Goal: Information Seeking & Learning: Check status

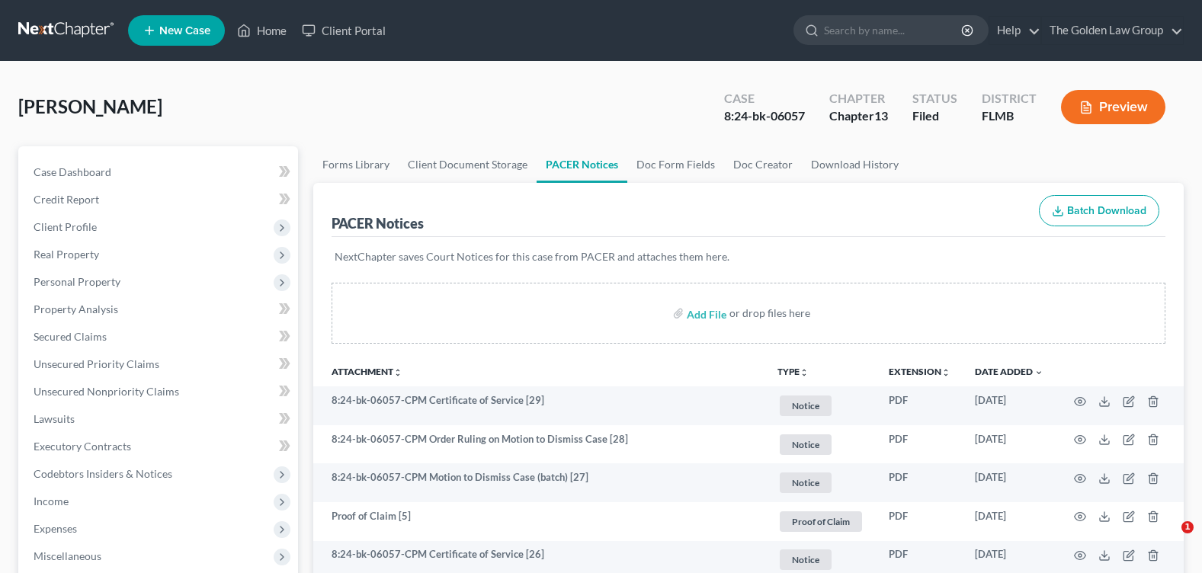
click at [858, 31] on input "search" at bounding box center [893, 30] width 139 height 28
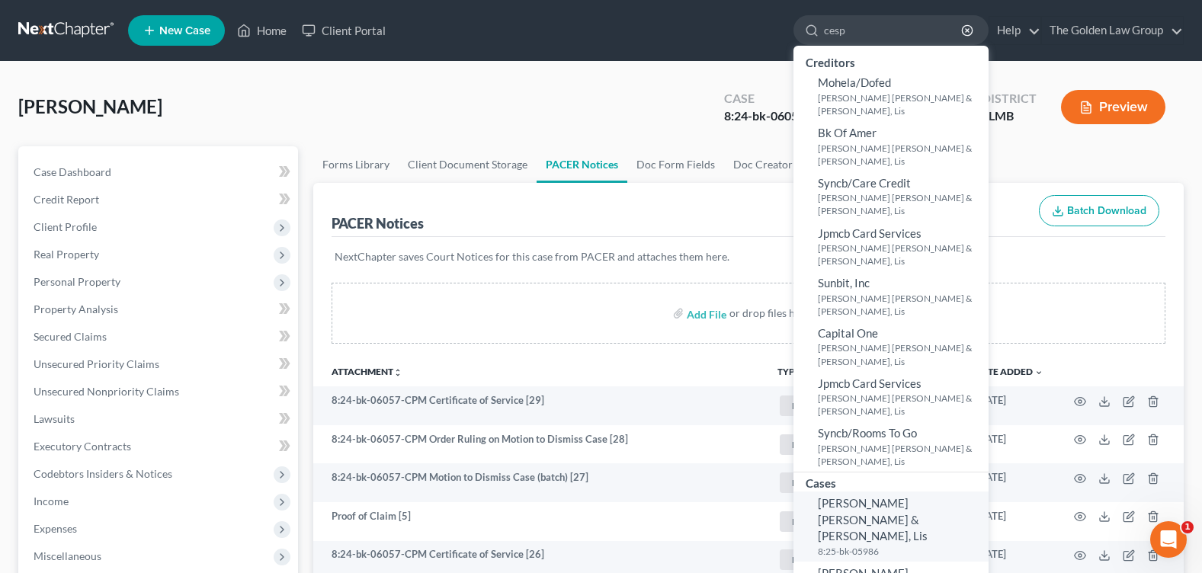
scroll to position [76, 0]
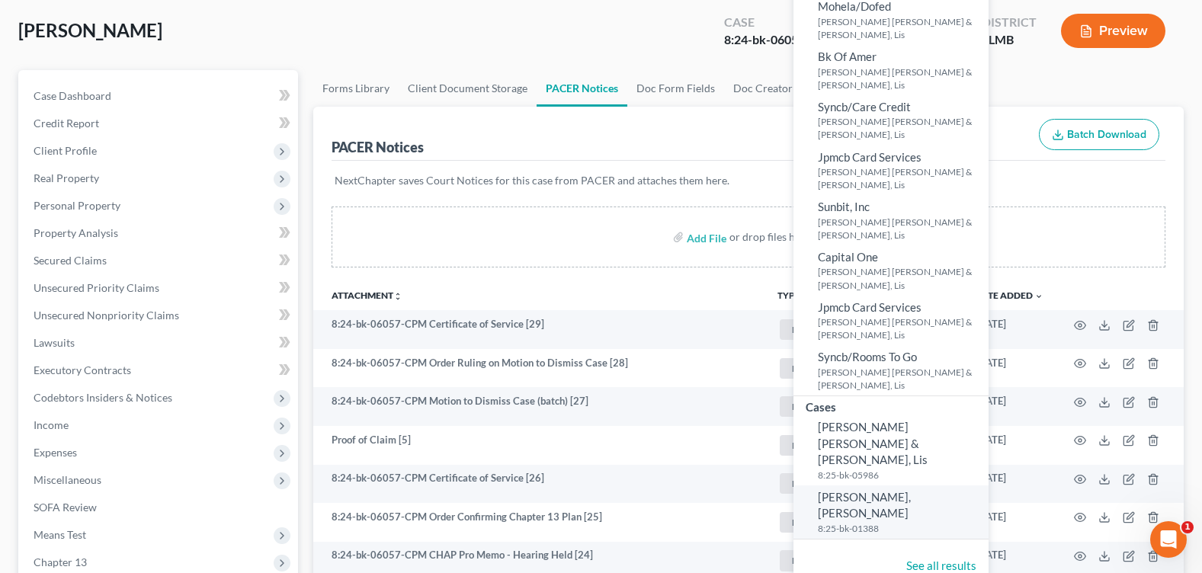
type input "cesp"
click at [879, 490] on span "[PERSON_NAME], [PERSON_NAME]" at bounding box center [864, 505] width 93 height 30
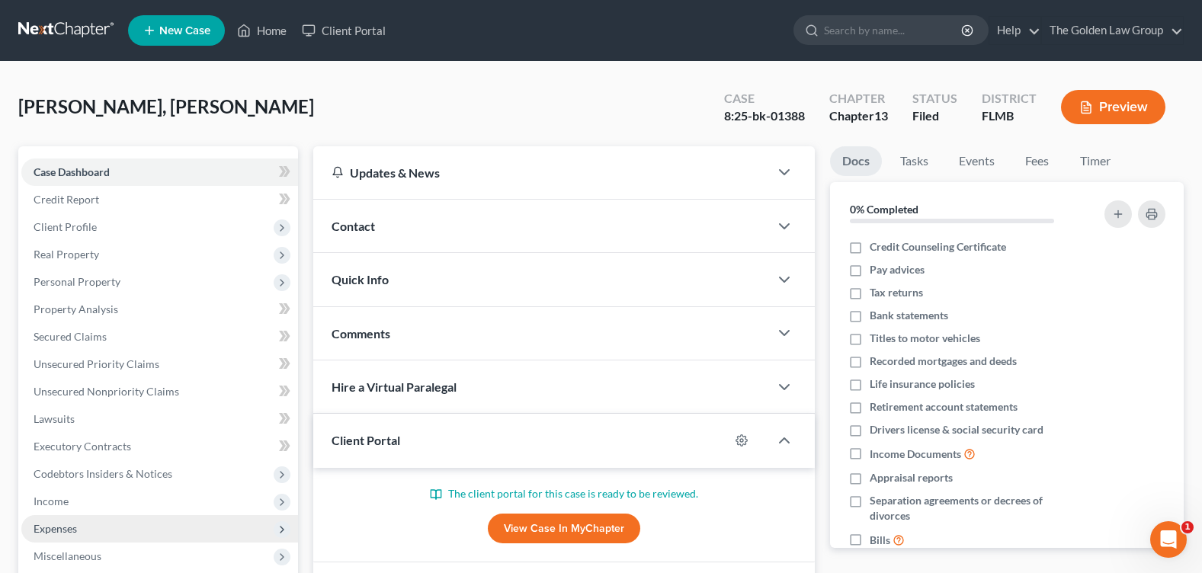
scroll to position [264, 0]
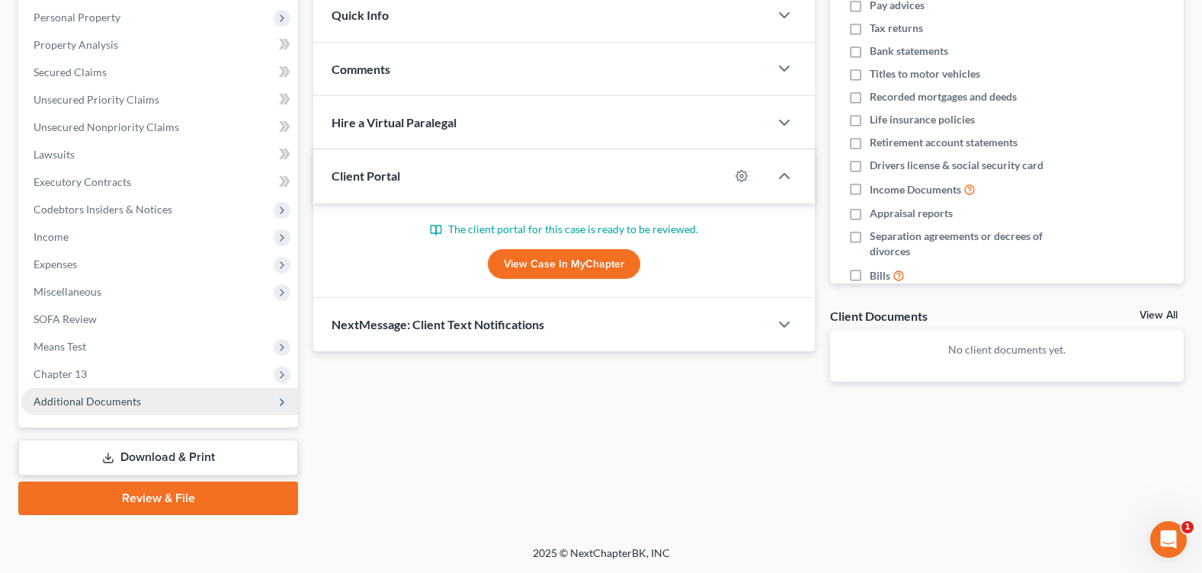
click at [143, 401] on span "Additional Documents" at bounding box center [159, 401] width 277 height 27
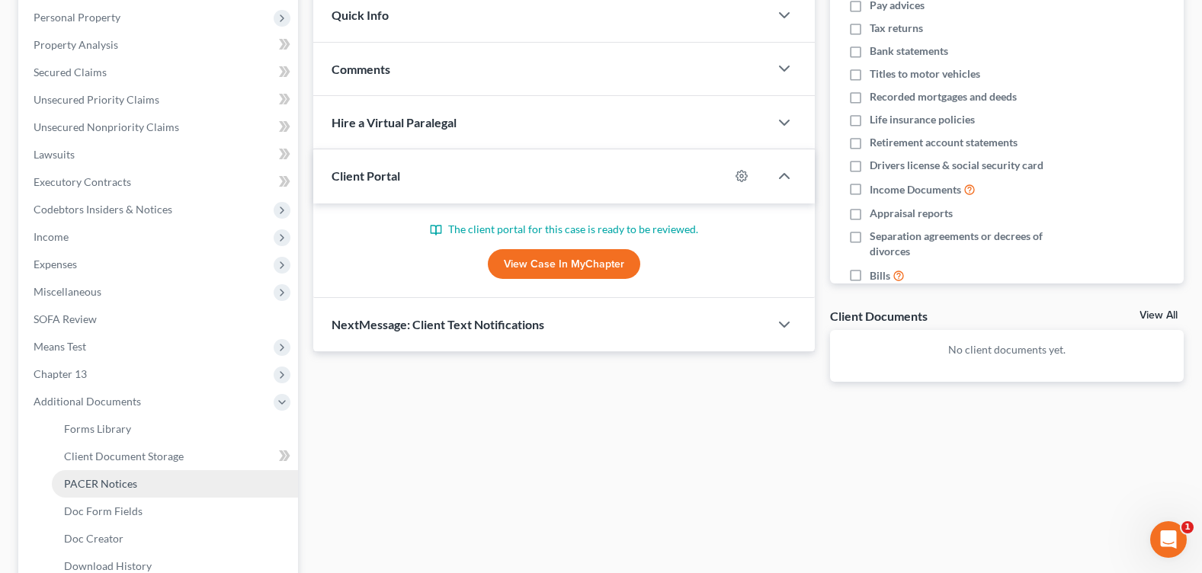
click at [155, 494] on link "PACER Notices" at bounding box center [175, 483] width 246 height 27
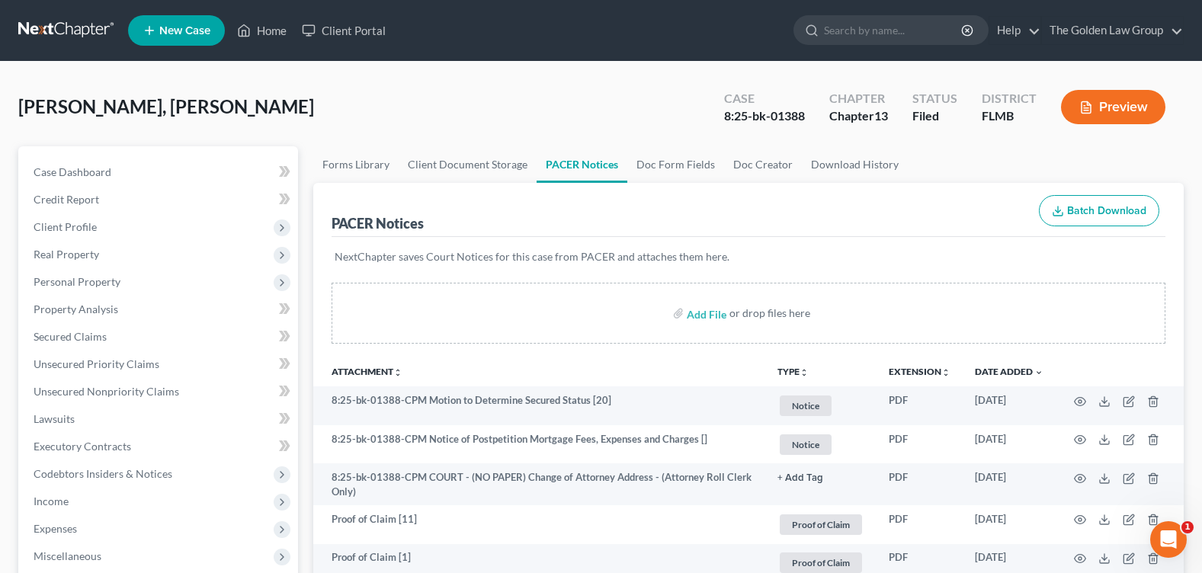
click at [585, 104] on div "Cespedes Rondon, Alecki Upgraded Case 8:25-bk-01388 Chapter Chapter 13 Status F…" at bounding box center [600, 113] width 1165 height 66
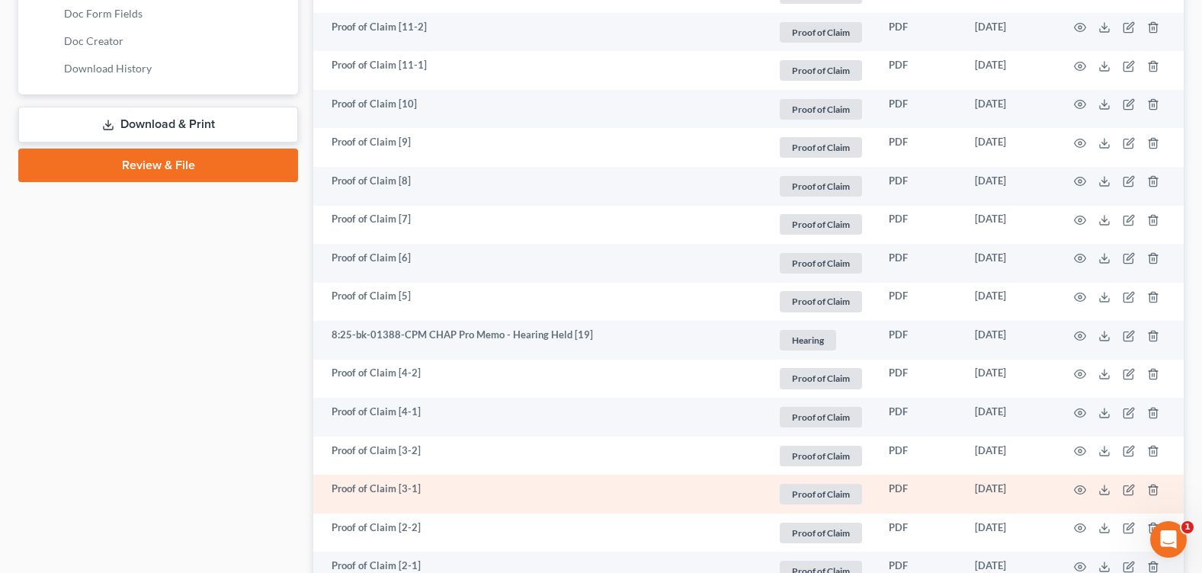
scroll to position [914, 0]
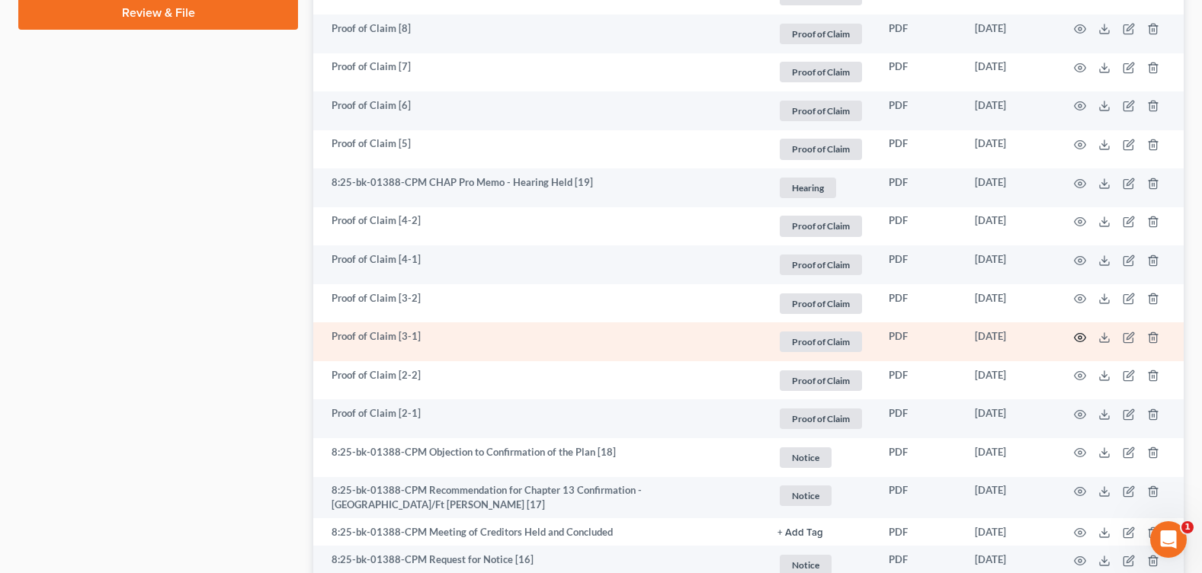
click at [1079, 337] on icon "button" at bounding box center [1080, 337] width 12 height 12
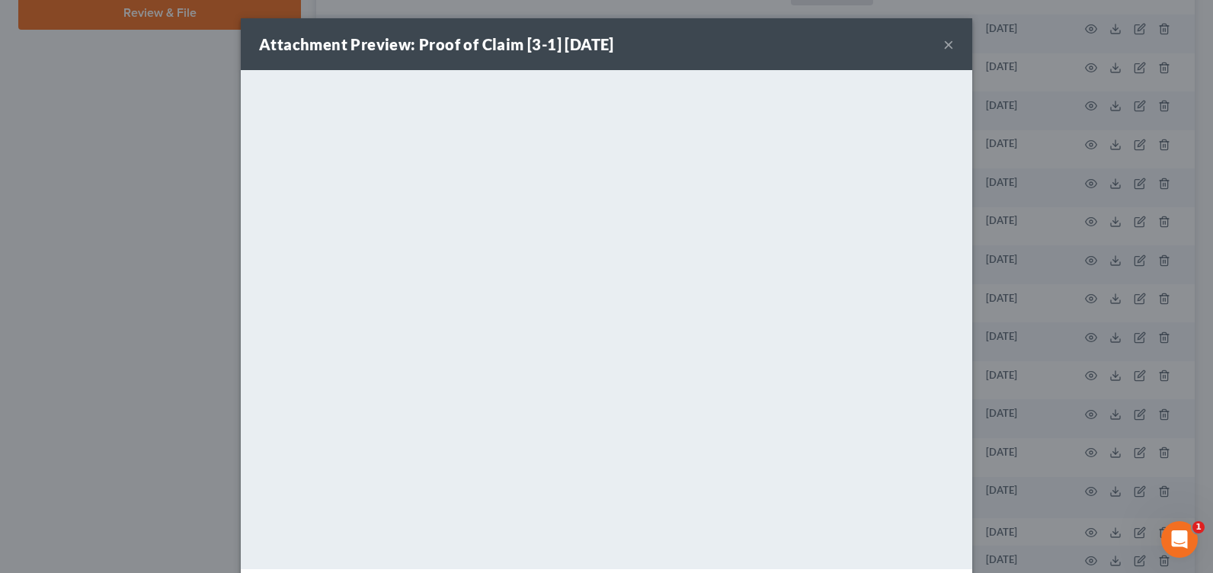
click at [943, 43] on button "×" at bounding box center [948, 44] width 11 height 18
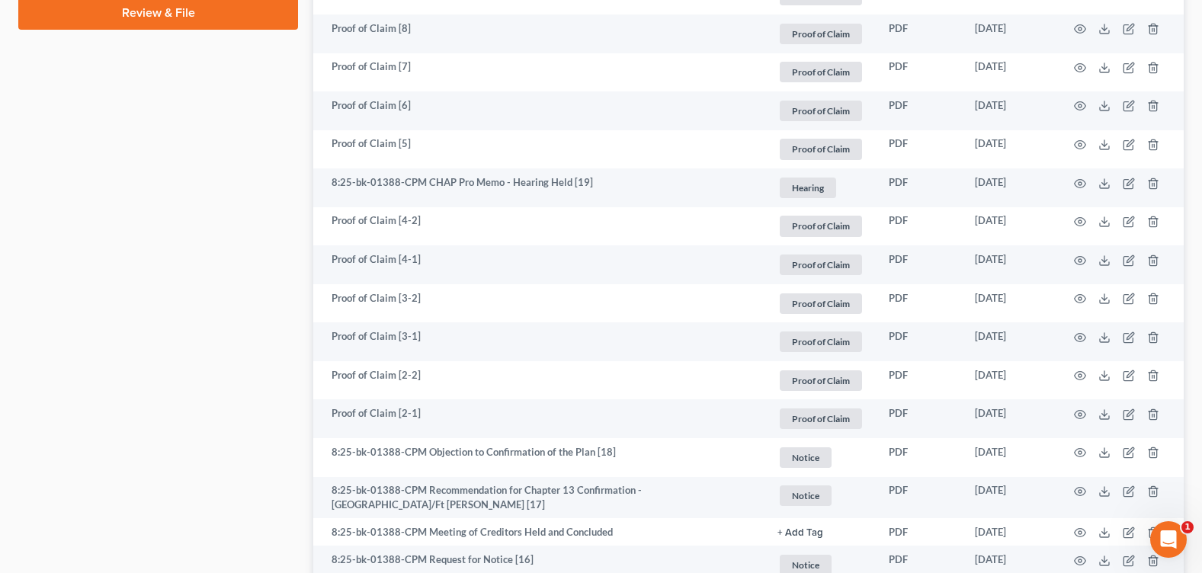
drag, startPoint x: 179, startPoint y: 350, endPoint x: 186, endPoint y: 355, distance: 8.7
click at [179, 350] on div "Case Dashboard Payments Invoices Payments Payments Credit Report Client Profile" at bounding box center [158, 292] width 295 height 2121
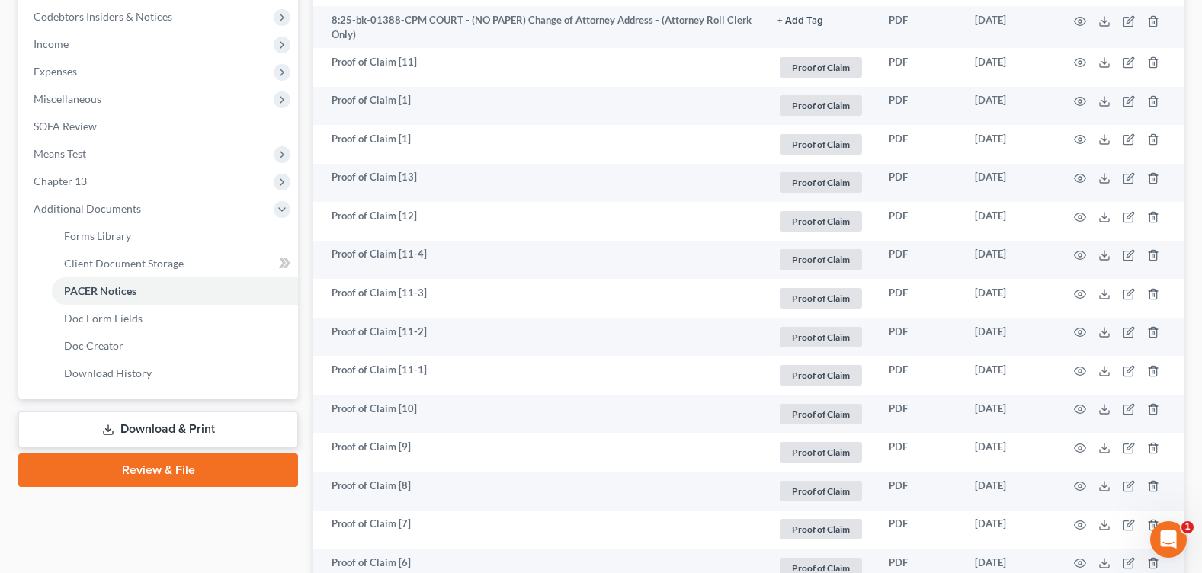
scroll to position [76, 0]
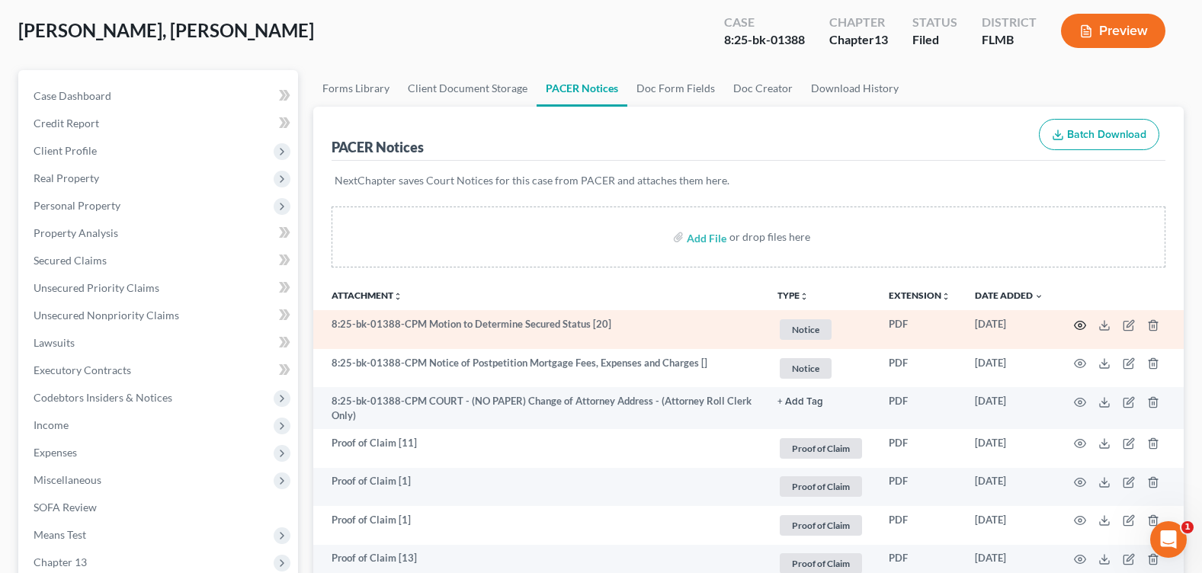
click at [1082, 328] on icon "button" at bounding box center [1080, 325] width 12 height 12
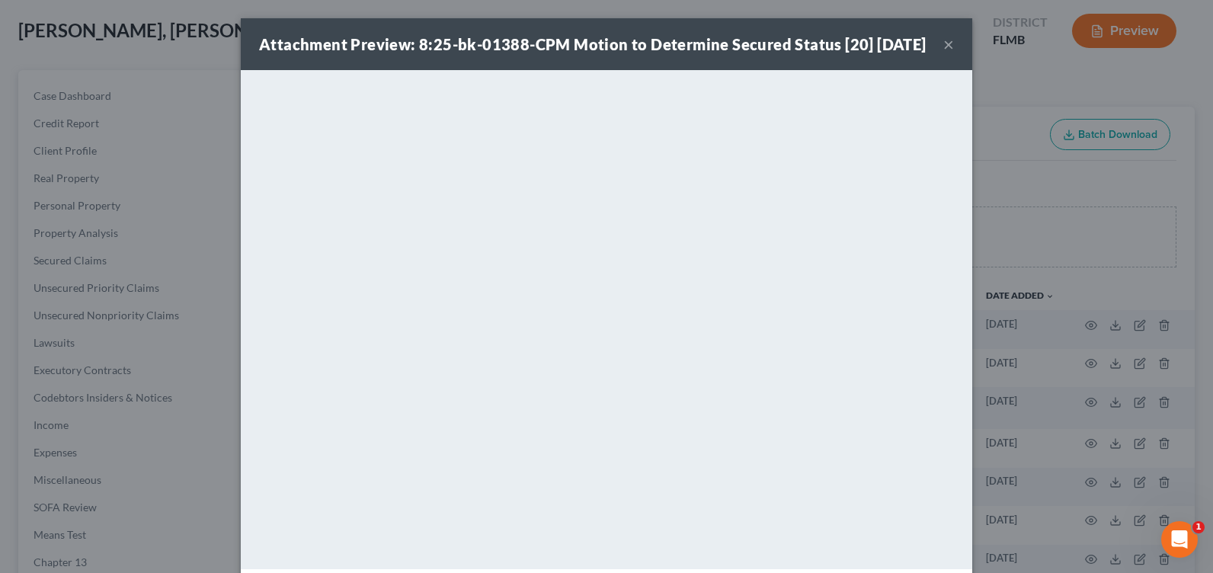
click at [943, 53] on button "×" at bounding box center [948, 44] width 11 height 18
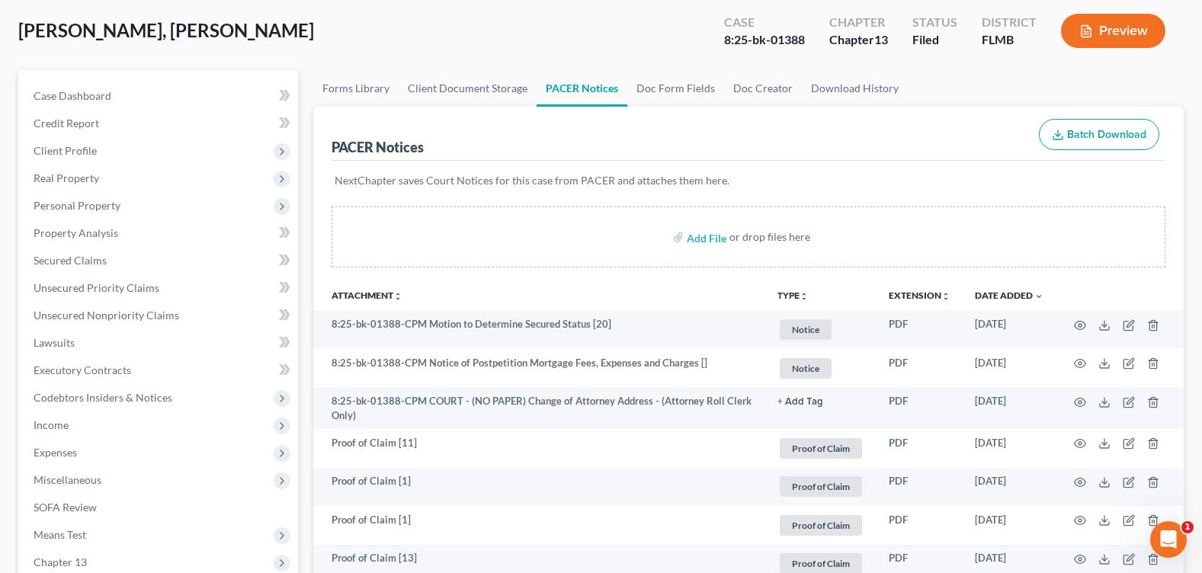
scroll to position [0, 0]
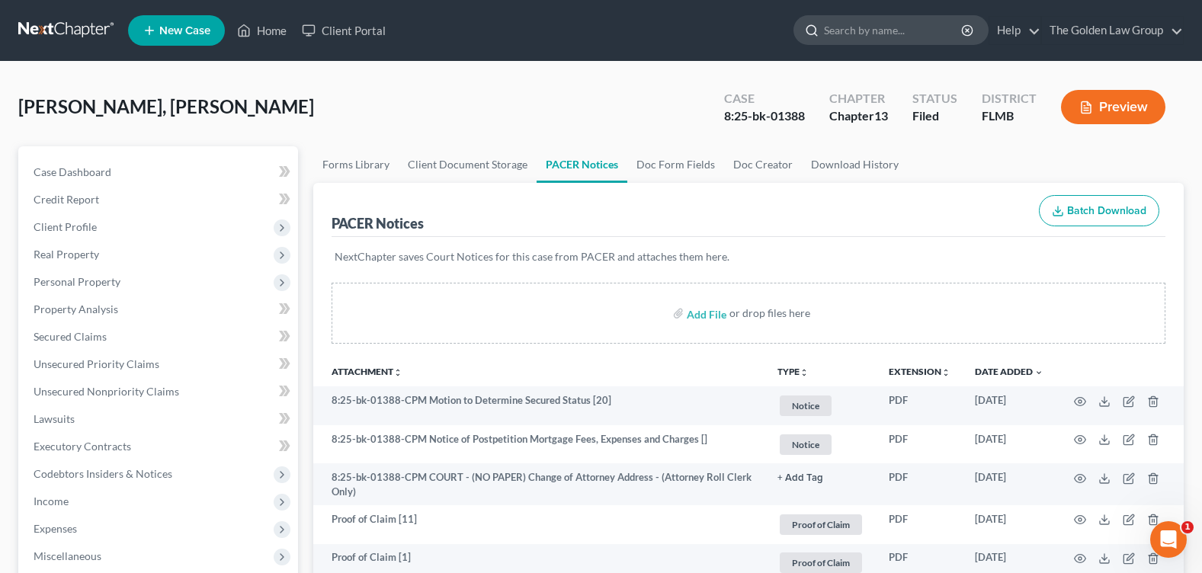
click at [856, 30] on input "search" at bounding box center [893, 30] width 139 height 28
type input "offutt"
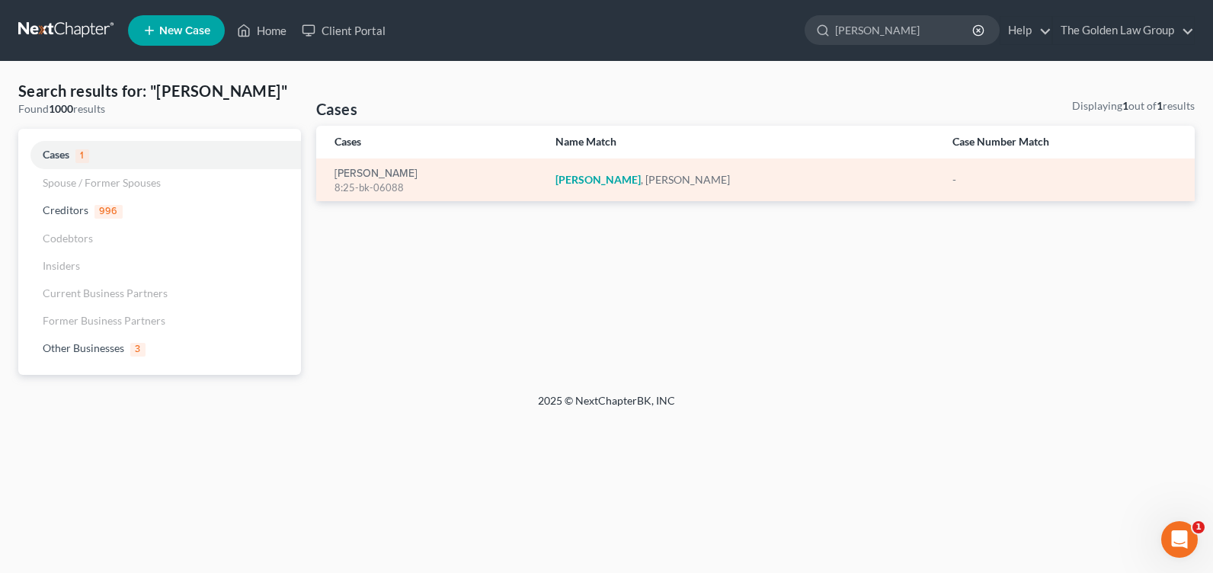
click at [375, 164] on td "Offutt, Derrek 8:25-bk-06088" at bounding box center [429, 179] width 227 height 43
click at [372, 172] on link "[PERSON_NAME]" at bounding box center [375, 173] width 83 height 11
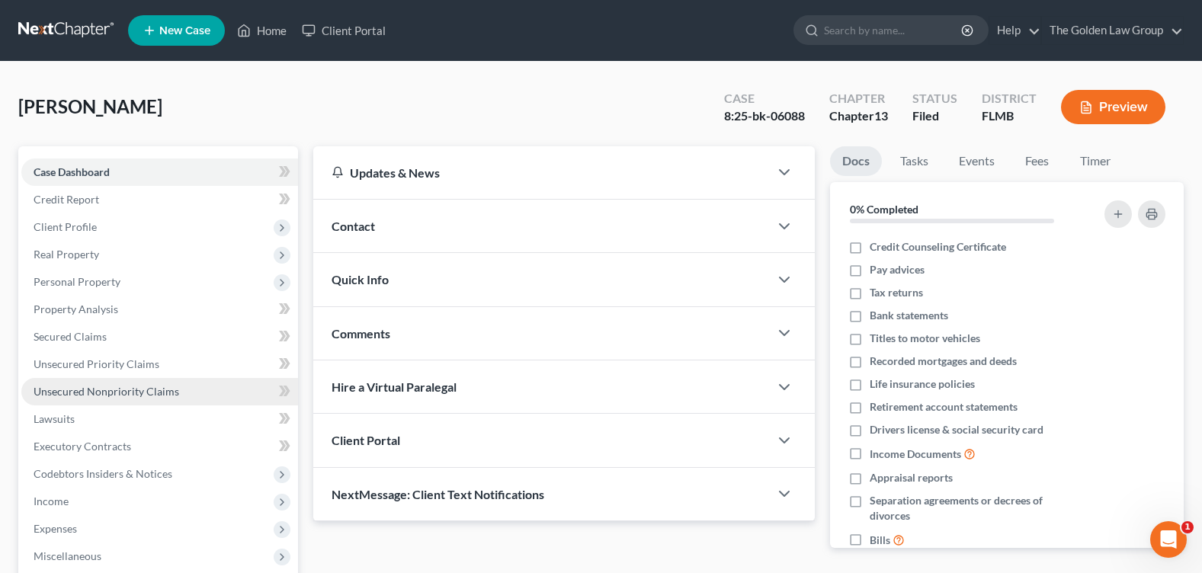
click at [120, 392] on span "Unsecured Nonpriority Claims" at bounding box center [107, 391] width 146 height 13
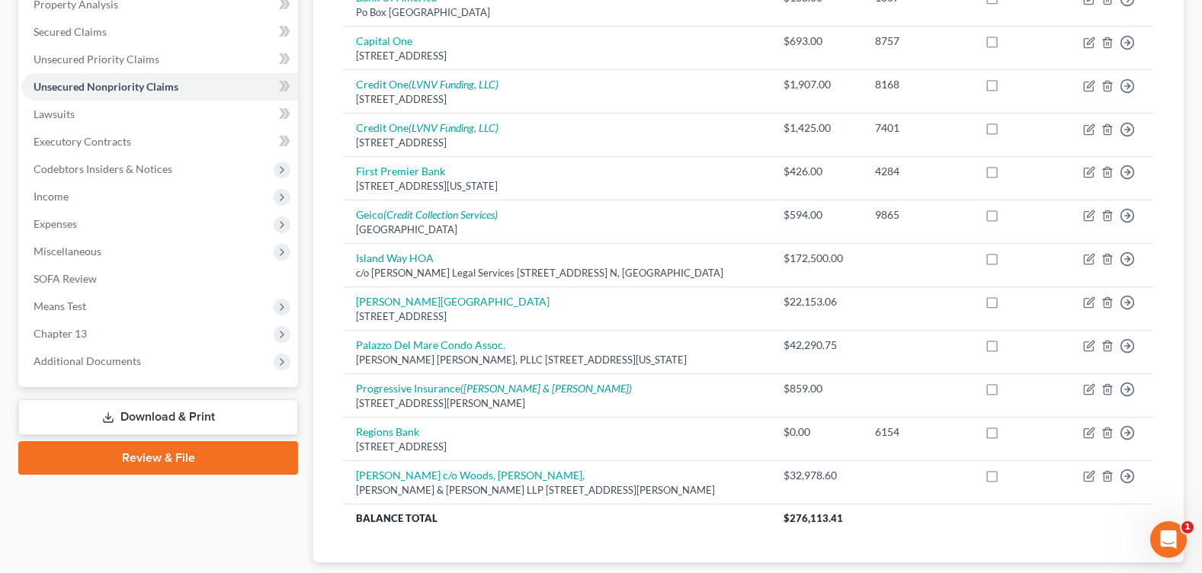
scroll to position [381, 0]
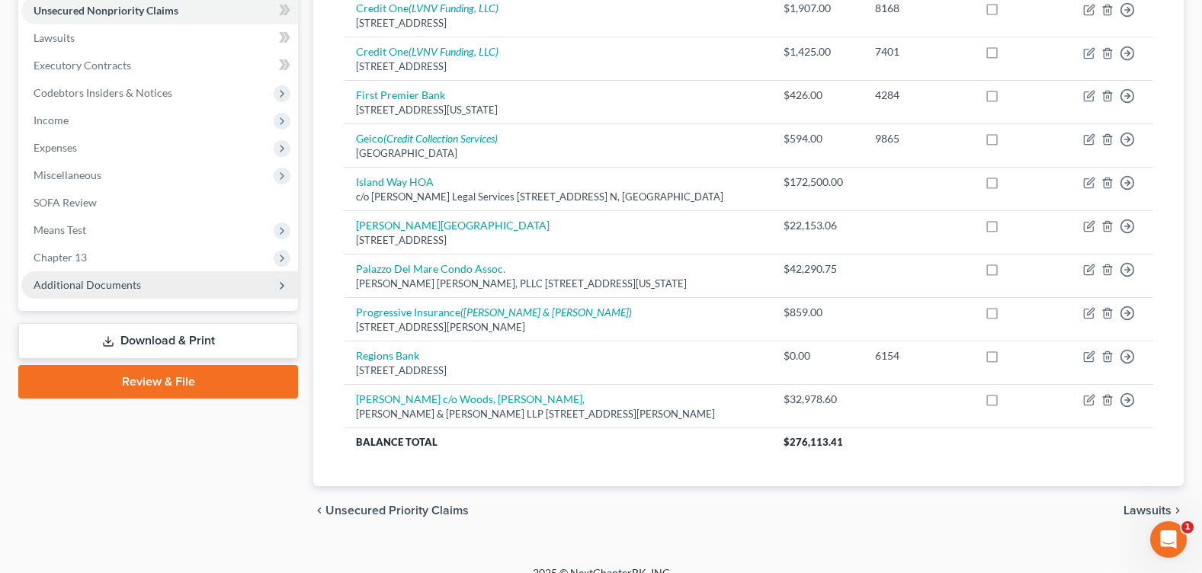
click at [146, 286] on span "Additional Documents" at bounding box center [159, 284] width 277 height 27
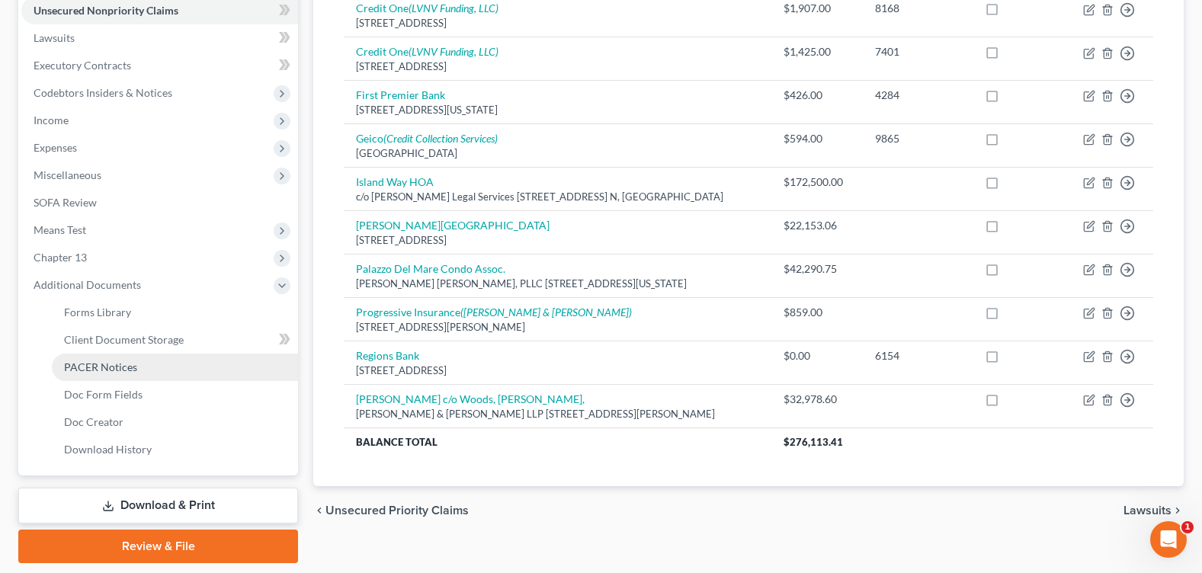
click at [142, 370] on link "PACER Notices" at bounding box center [175, 367] width 246 height 27
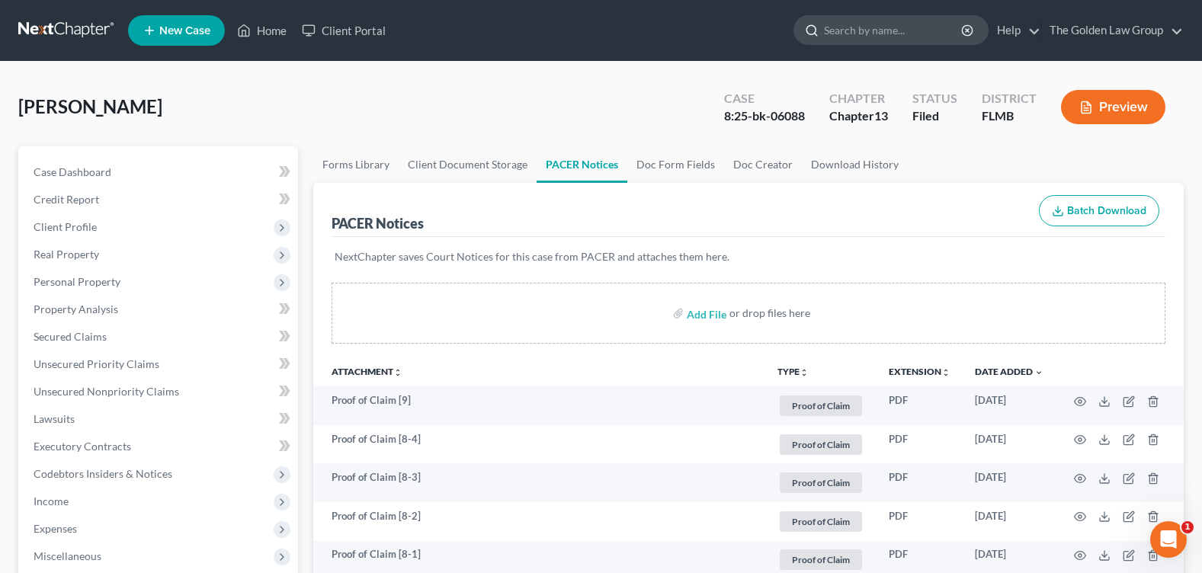
click at [856, 31] on input "search" at bounding box center [893, 30] width 139 height 28
type input "j"
type input "cesp"
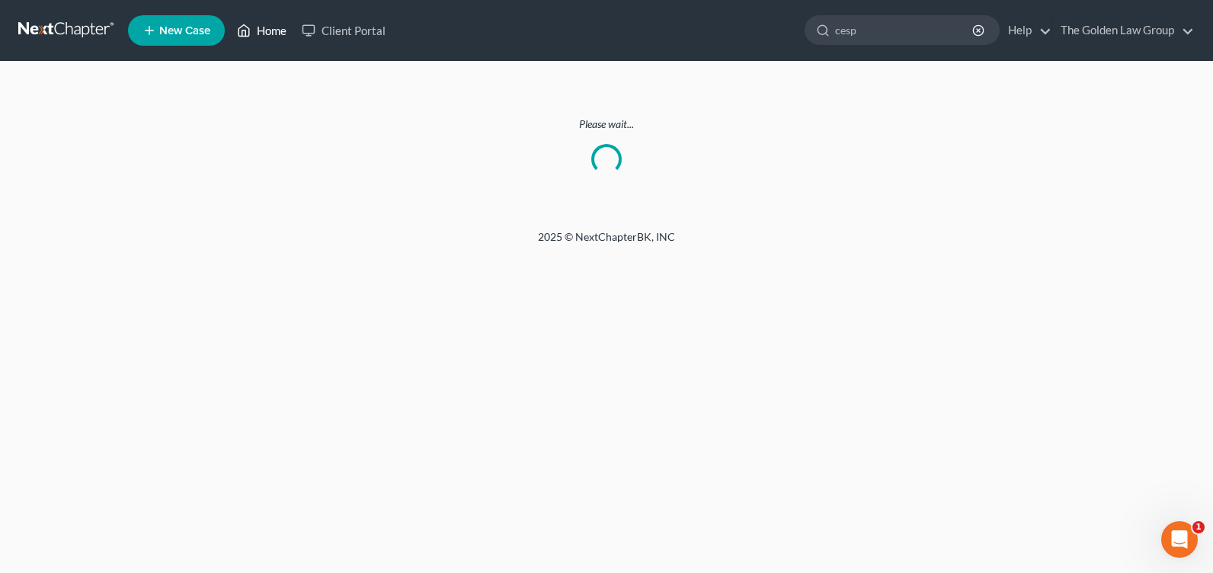
click at [274, 30] on link "Home" at bounding box center [261, 30] width 65 height 27
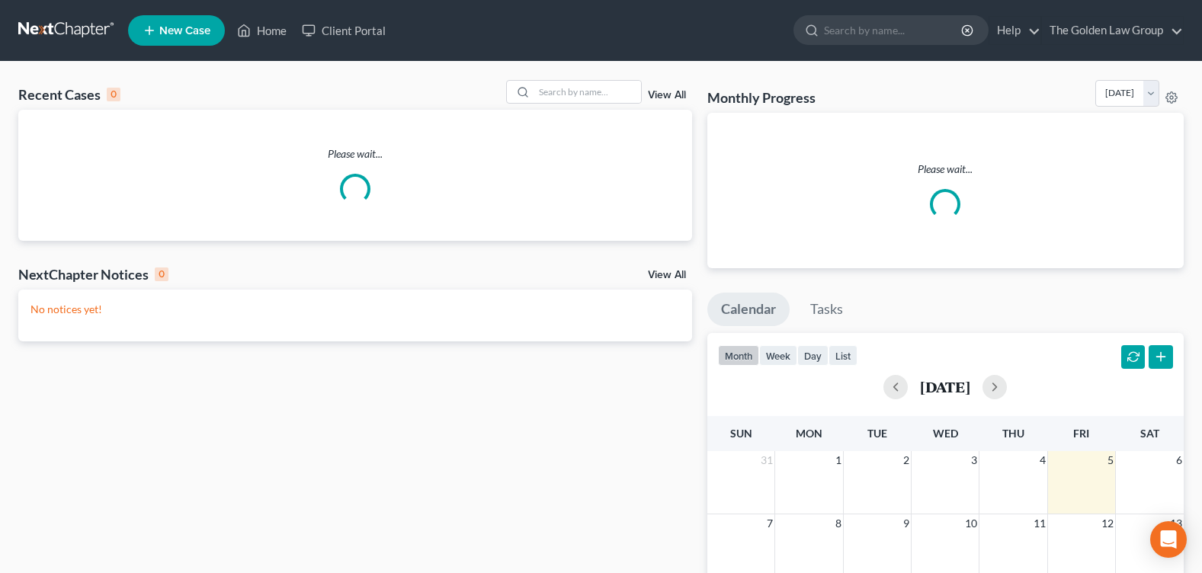
click at [856, 27] on input "search" at bounding box center [893, 30] width 139 height 28
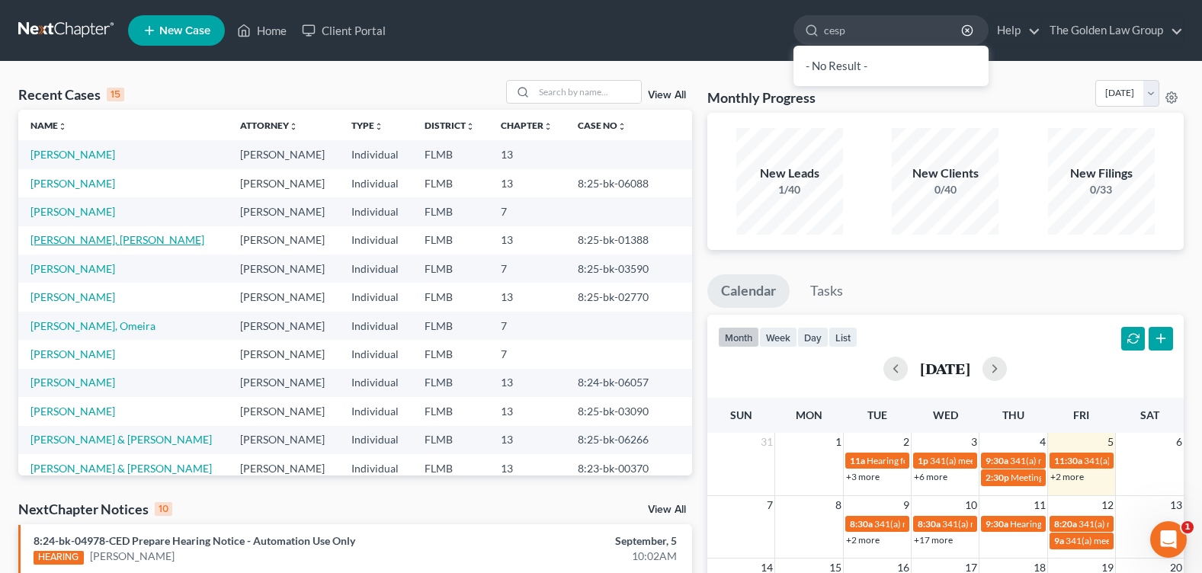
type input "cesp"
click at [89, 243] on link "[PERSON_NAME], [PERSON_NAME]" at bounding box center [117, 239] width 174 height 13
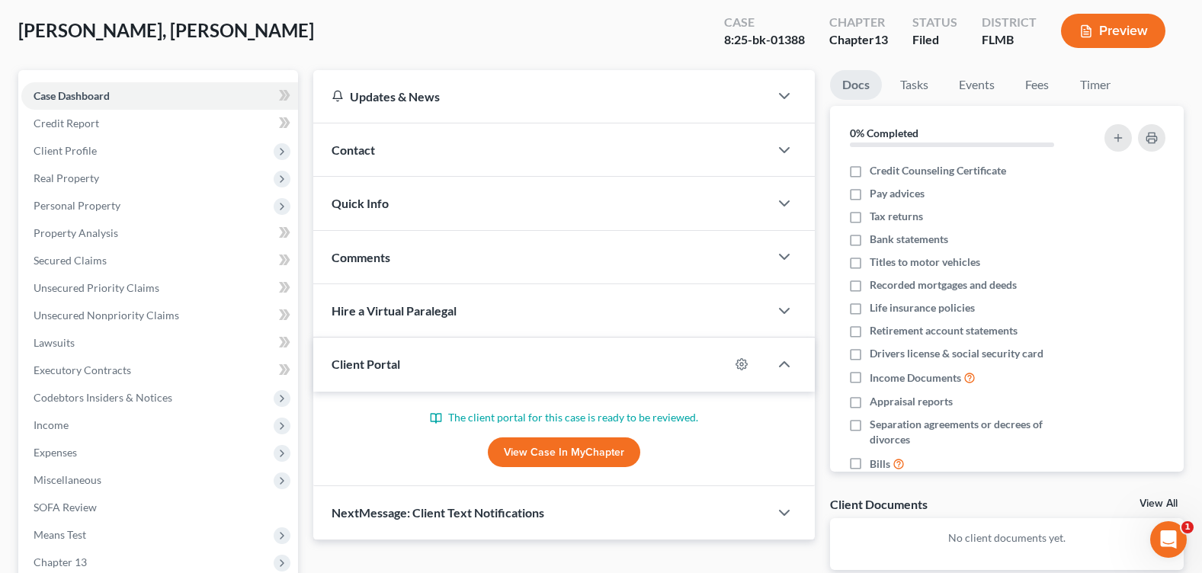
scroll to position [264, 0]
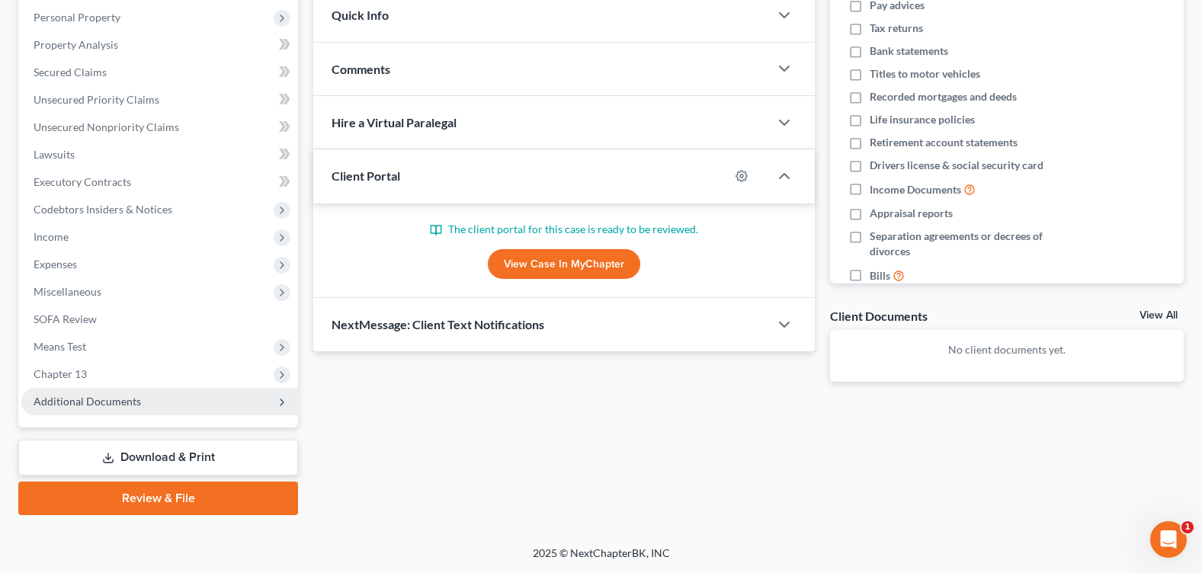
click at [120, 398] on span "Additional Documents" at bounding box center [87, 401] width 107 height 13
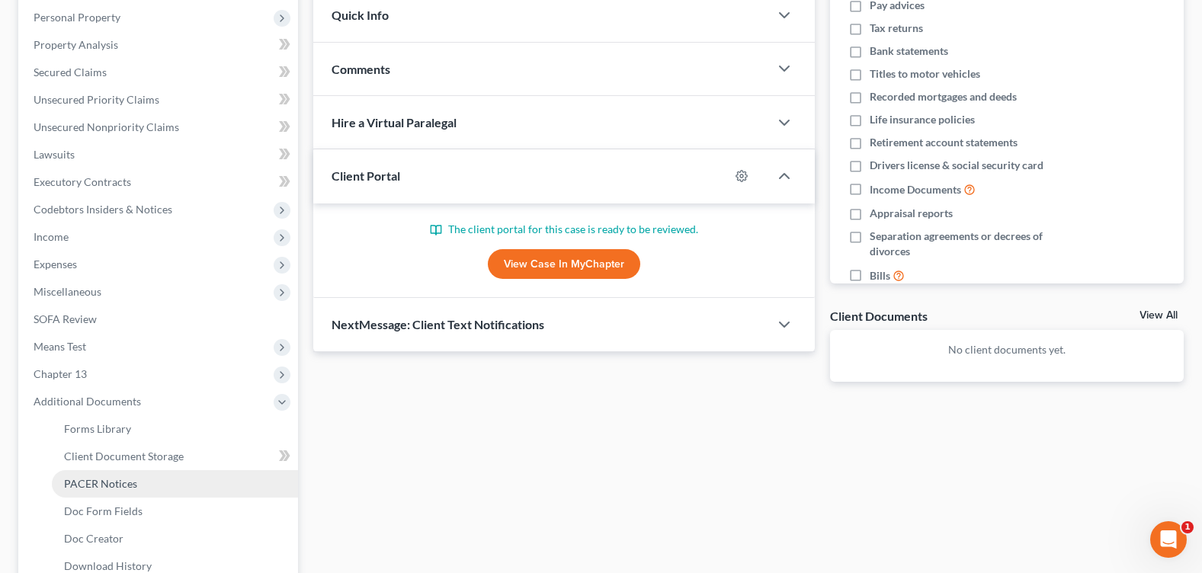
click at [132, 478] on span "PACER Notices" at bounding box center [100, 483] width 73 height 13
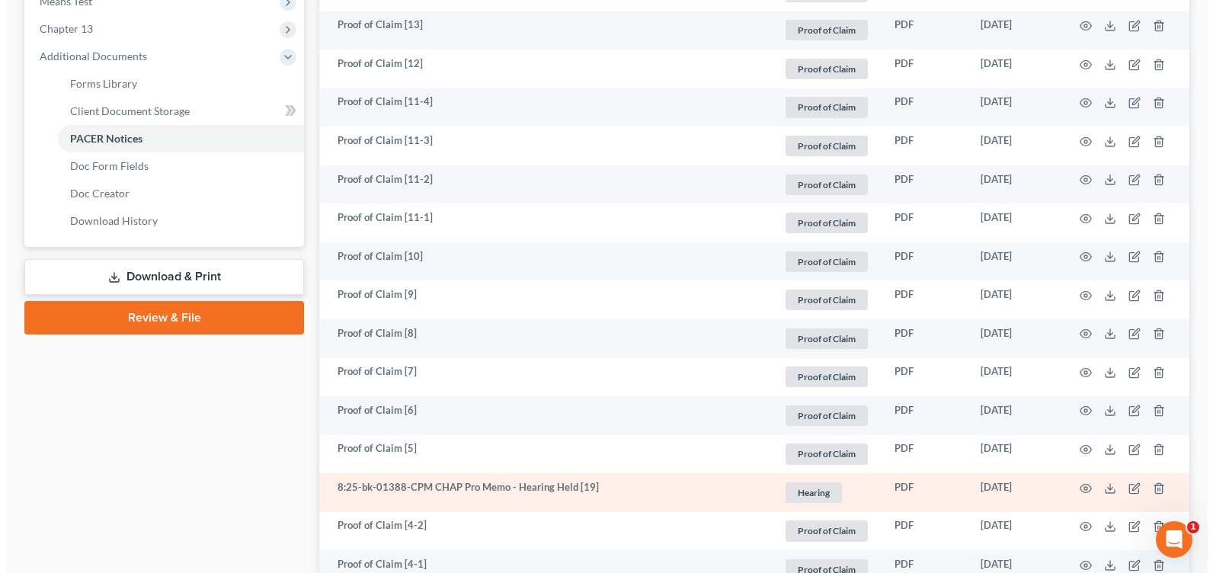
scroll to position [762, 0]
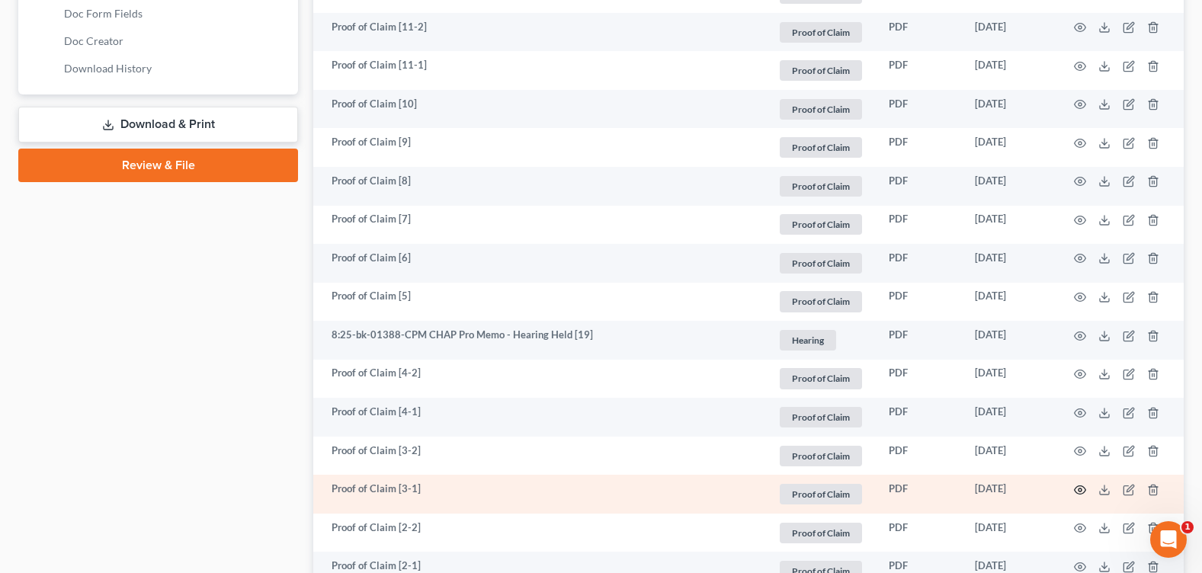
click at [1081, 491] on icon "button" at bounding box center [1080, 490] width 12 height 12
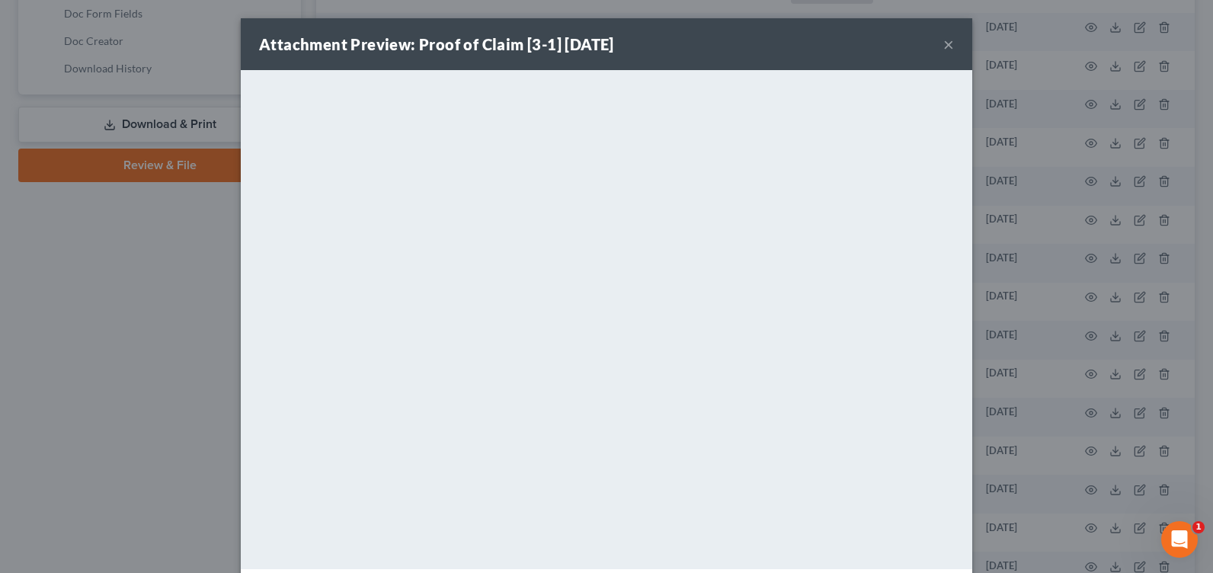
click at [943, 46] on button "×" at bounding box center [948, 44] width 11 height 18
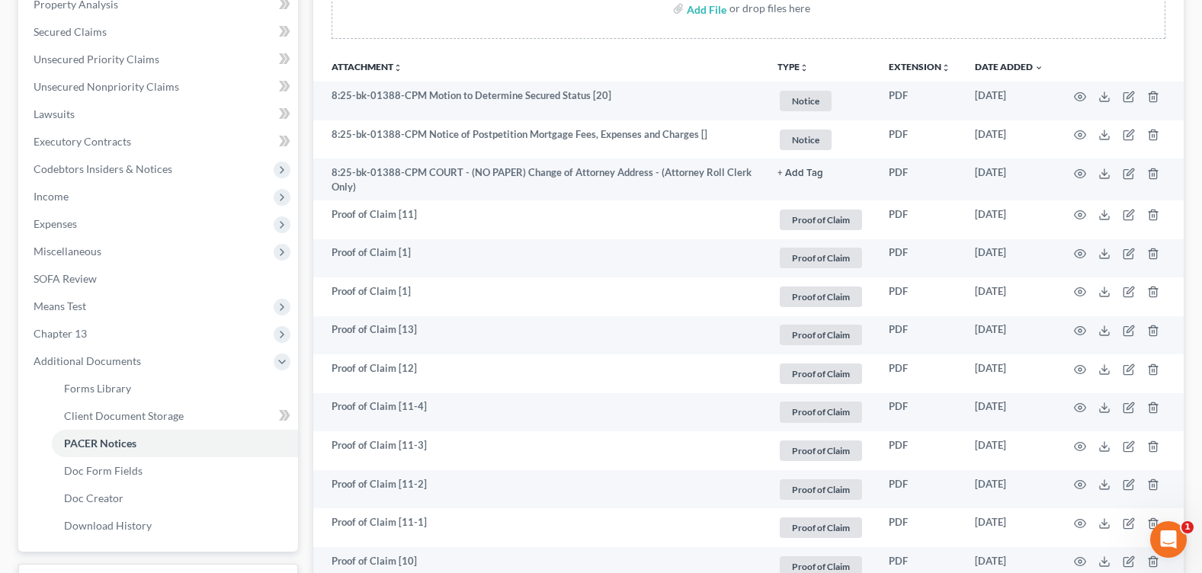
scroll to position [0, 0]
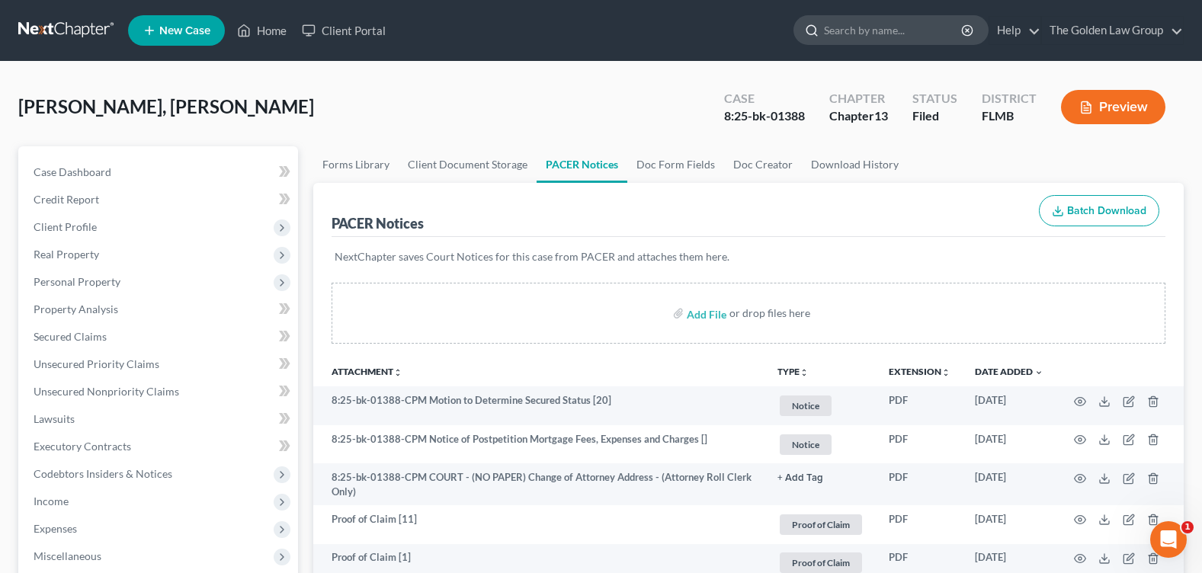
click at [859, 40] on input "search" at bounding box center [893, 30] width 139 height 28
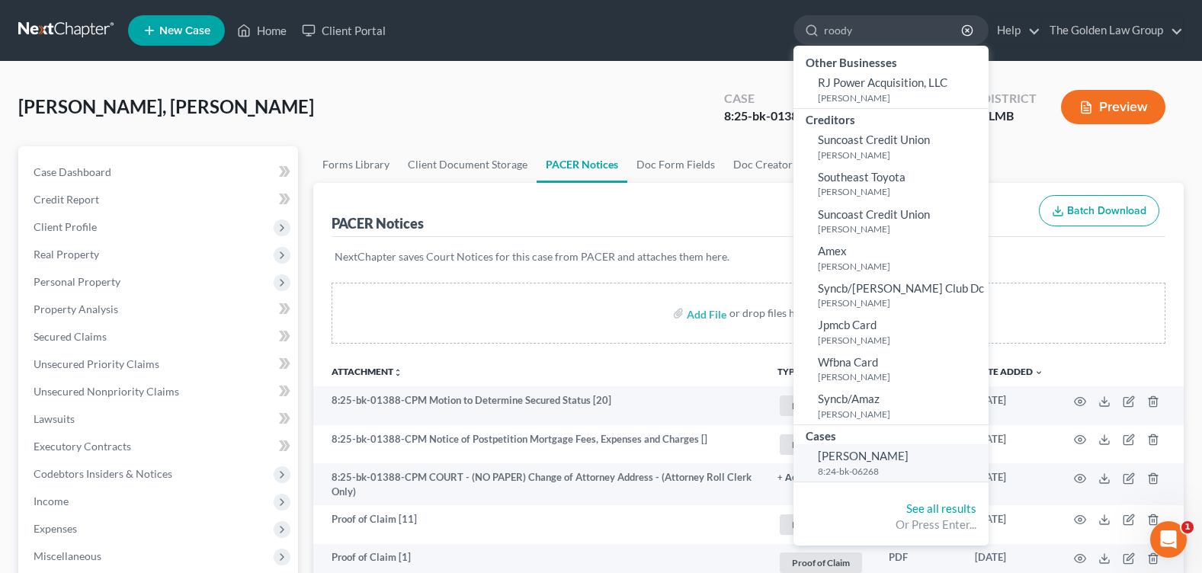
type input "roody"
click at [831, 459] on span "[PERSON_NAME]" at bounding box center [863, 456] width 91 height 14
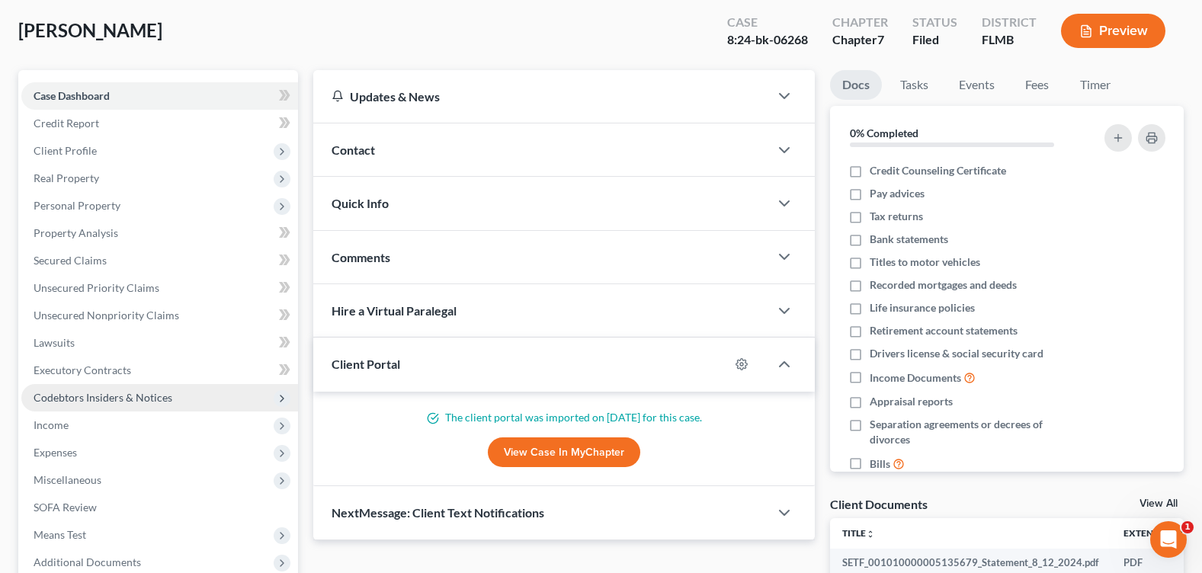
scroll to position [408, 0]
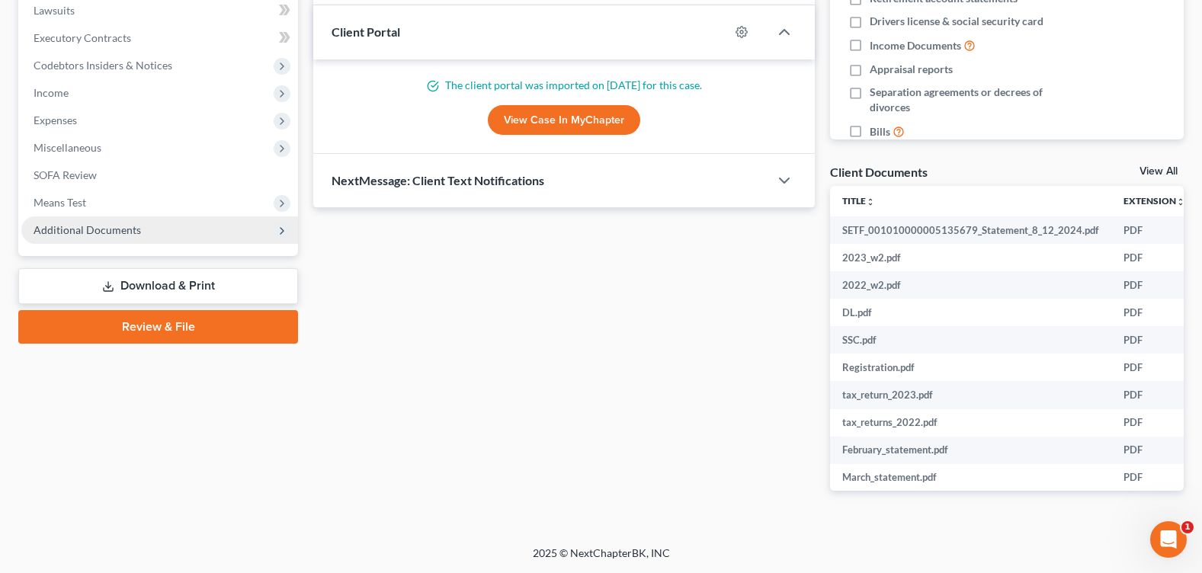
click at [82, 236] on span "Additional Documents" at bounding box center [159, 229] width 277 height 27
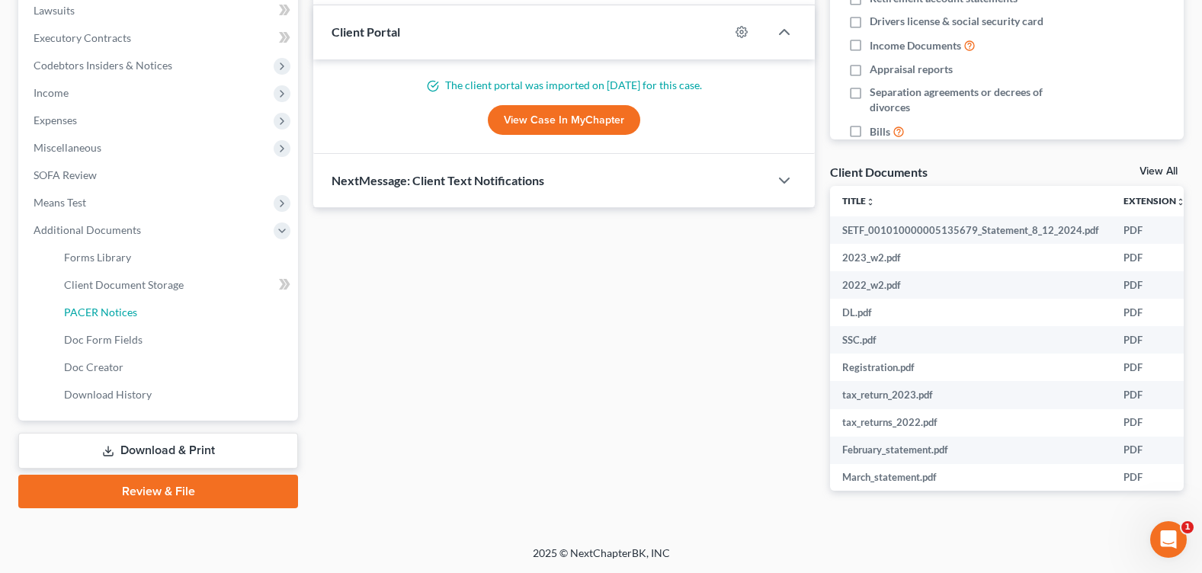
drag, startPoint x: 128, startPoint y: 308, endPoint x: 221, endPoint y: 338, distance: 97.8
click at [127, 308] on span "PACER Notices" at bounding box center [100, 312] width 73 height 13
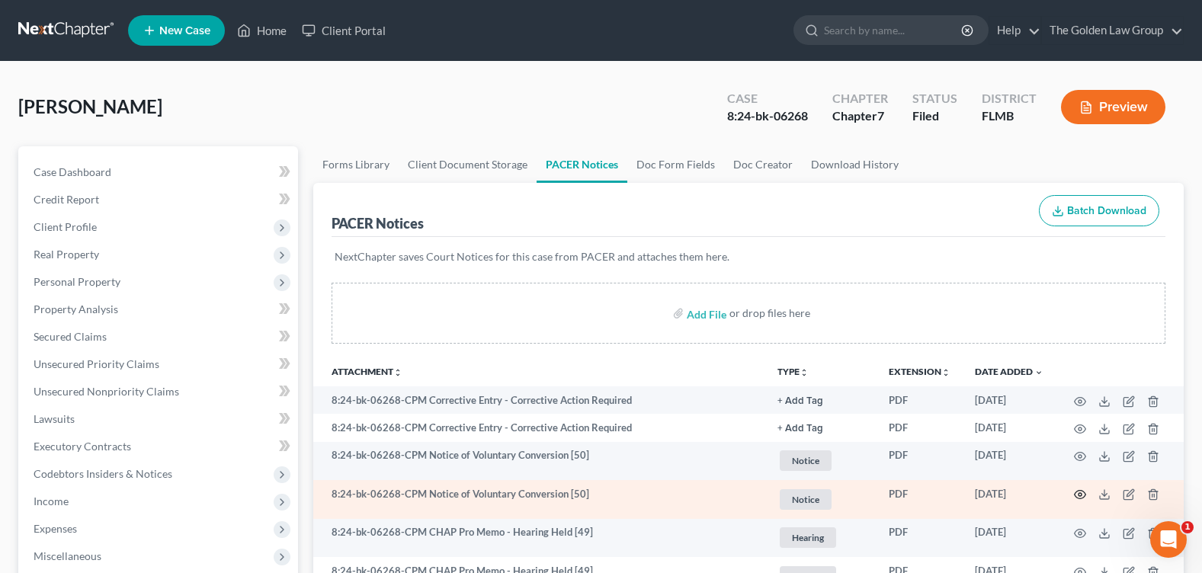
click at [1080, 491] on icon "button" at bounding box center [1080, 494] width 12 height 12
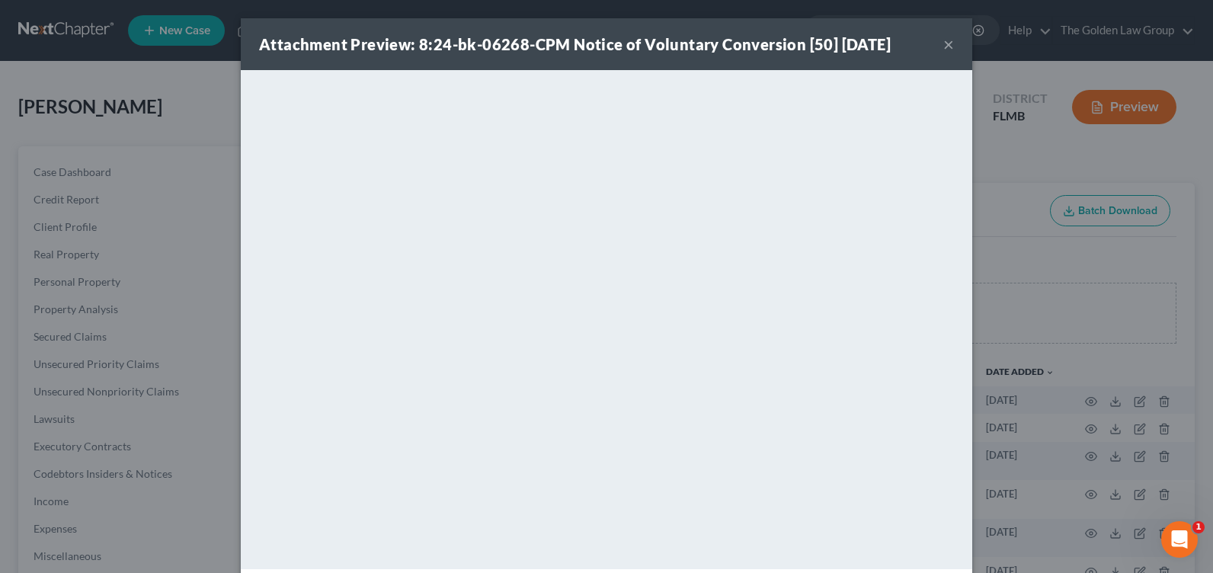
click at [943, 42] on button "×" at bounding box center [948, 44] width 11 height 18
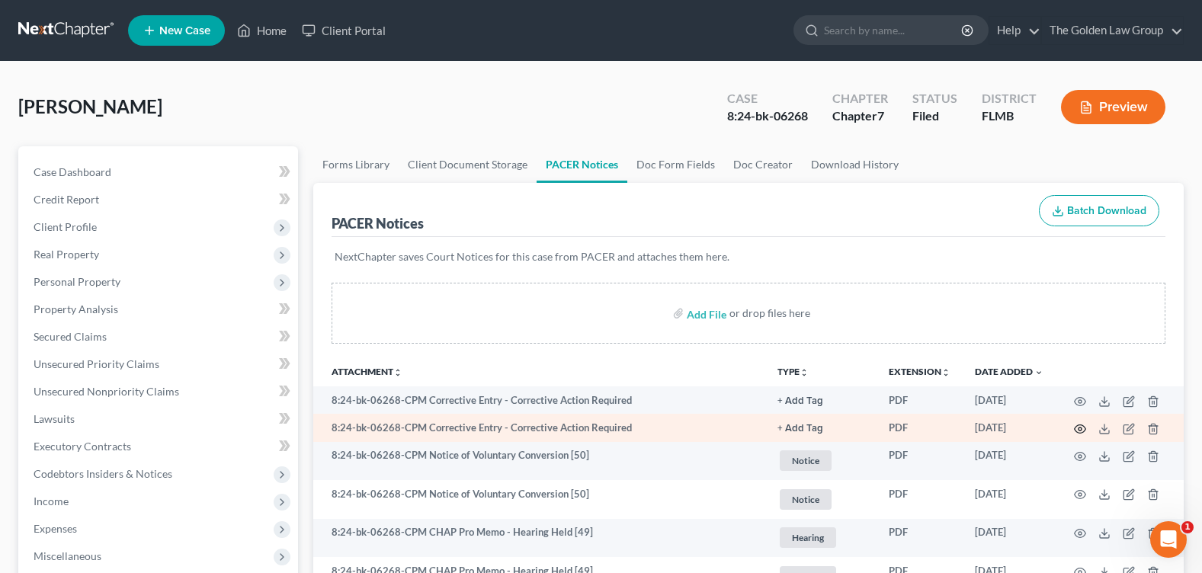
click at [1082, 430] on icon "button" at bounding box center [1080, 429] width 12 height 12
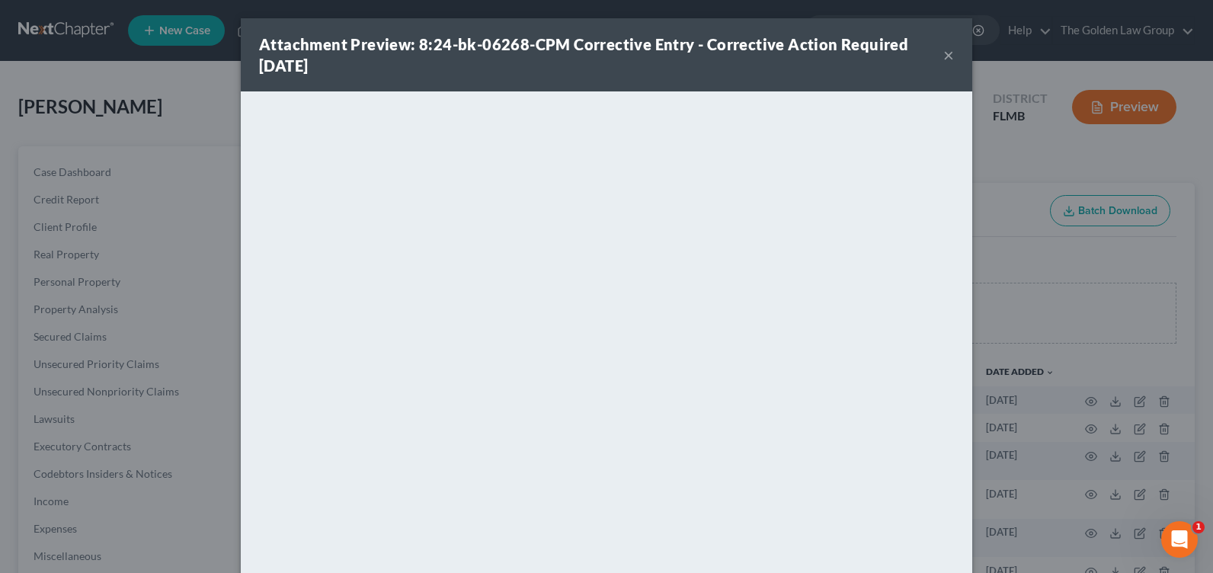
click at [946, 52] on button "×" at bounding box center [948, 55] width 11 height 18
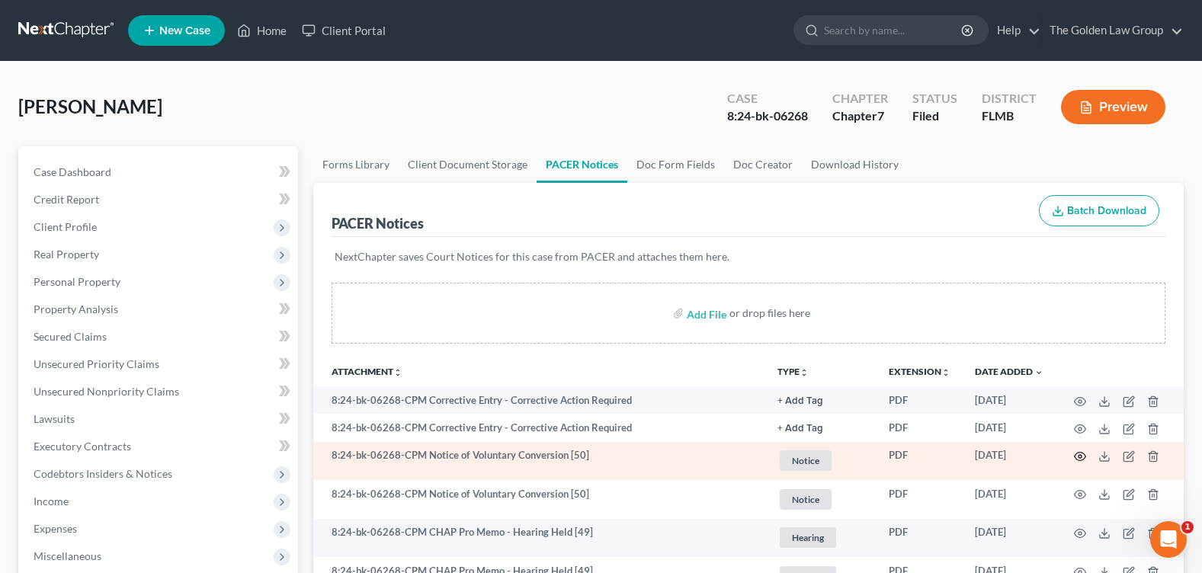
click at [1077, 458] on icon "button" at bounding box center [1080, 456] width 12 height 12
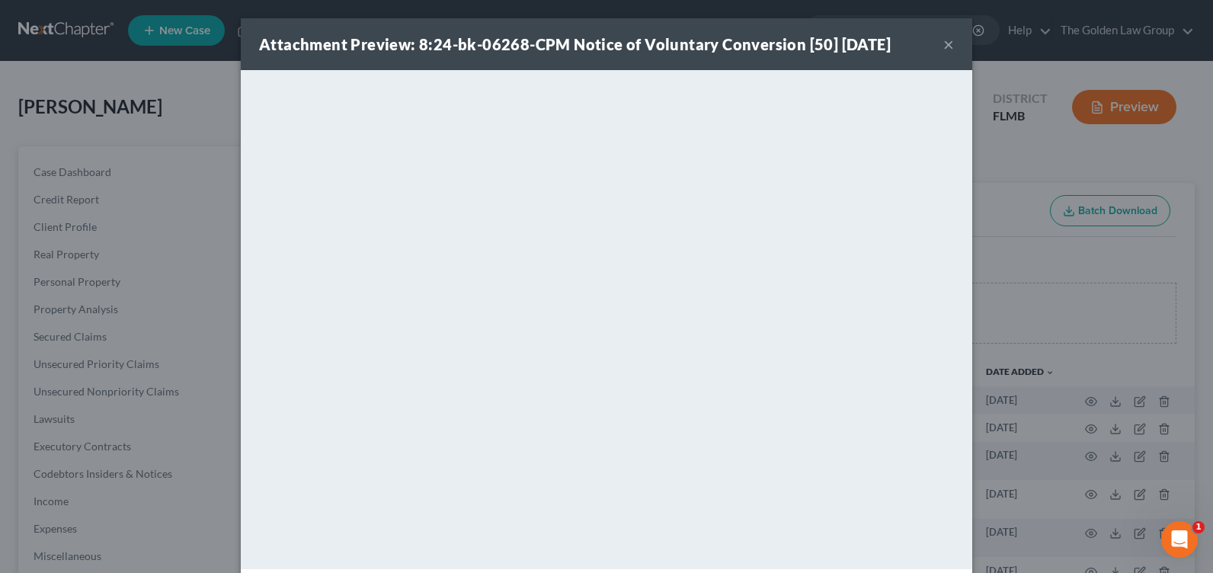
click at [943, 45] on button "×" at bounding box center [948, 44] width 11 height 18
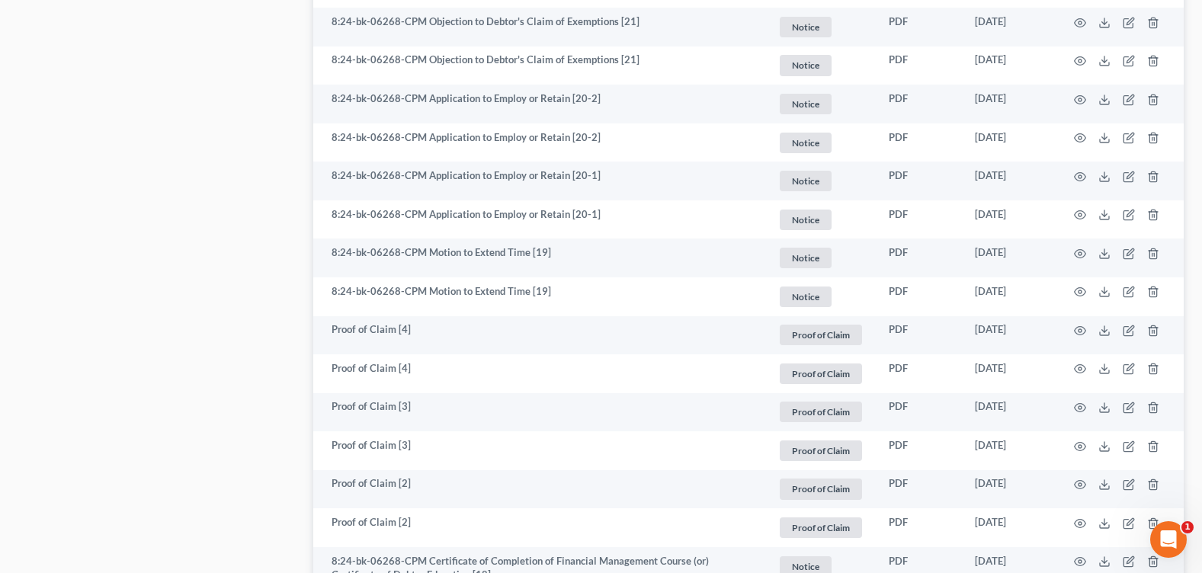
scroll to position [2856, 0]
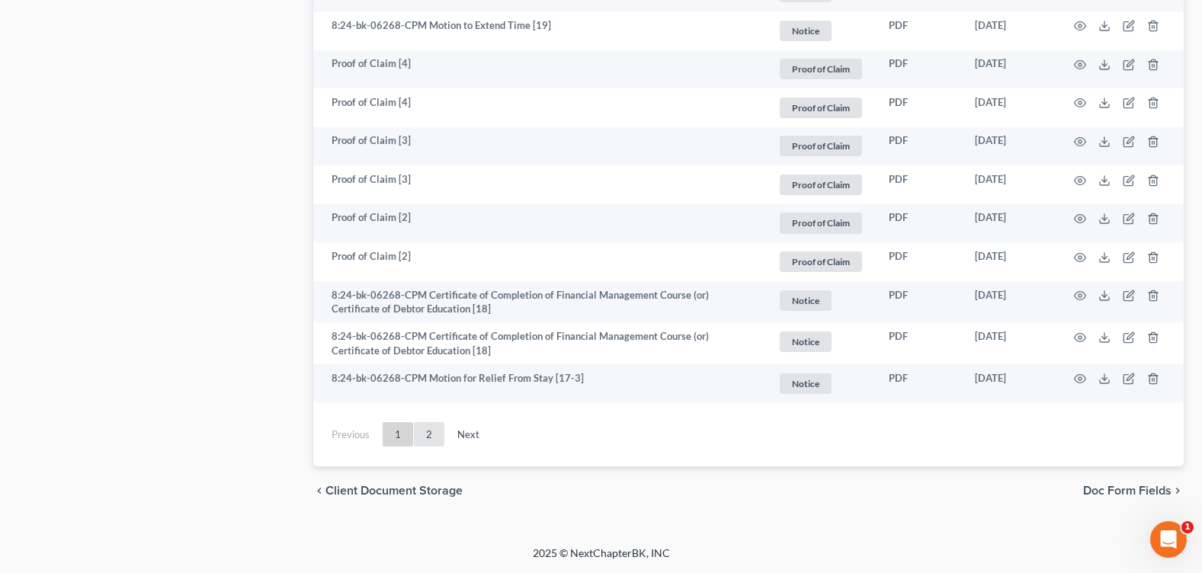
click at [427, 431] on link "2" at bounding box center [429, 434] width 30 height 24
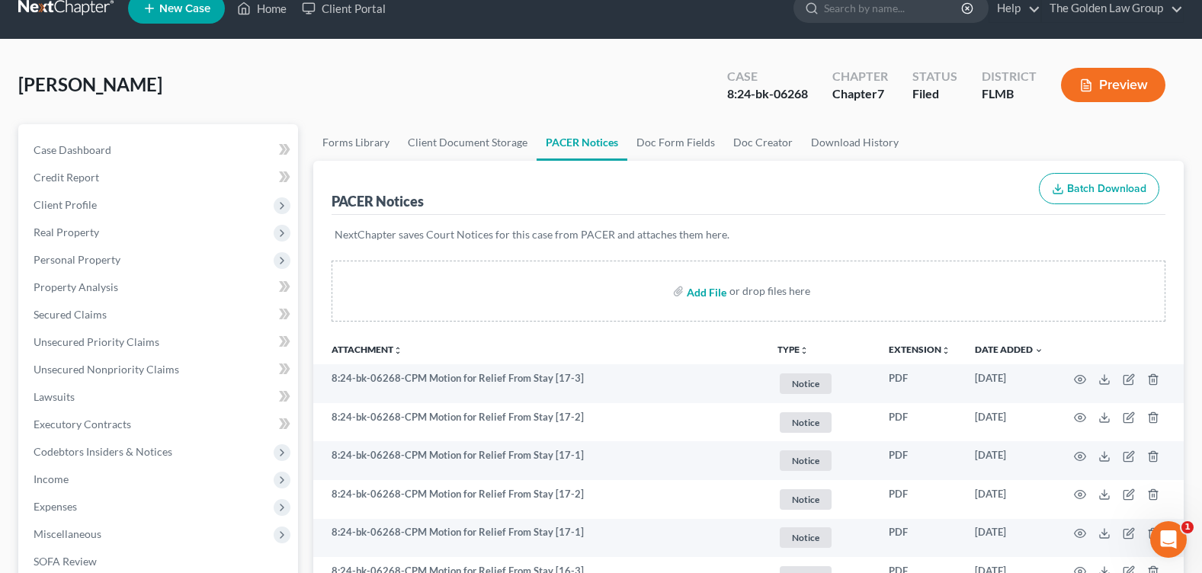
scroll to position [0, 0]
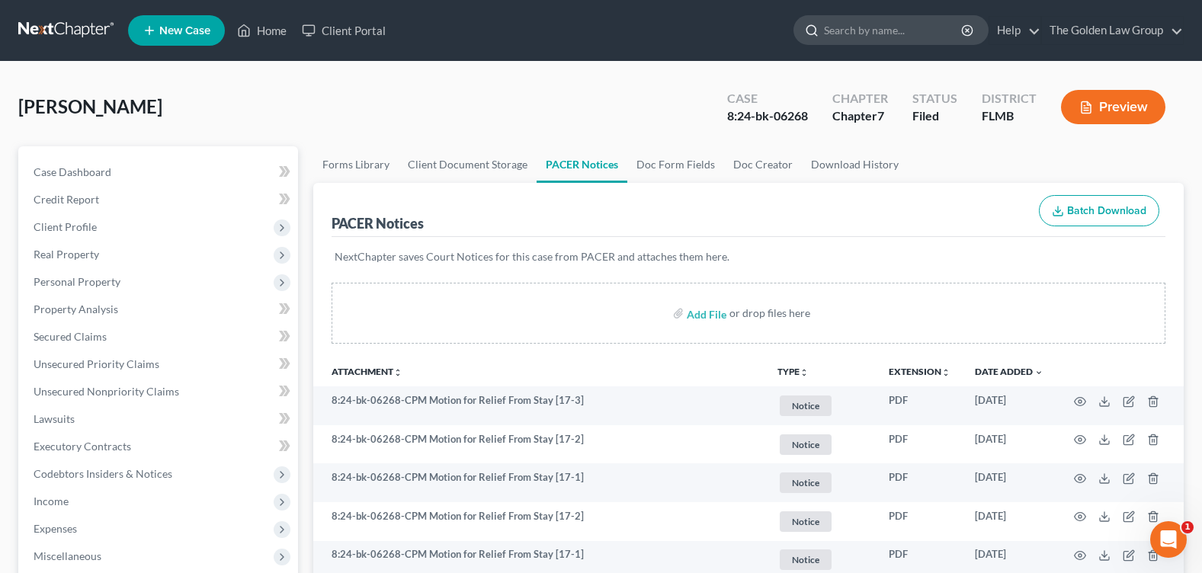
click at [863, 34] on input "search" at bounding box center [893, 30] width 139 height 28
type input "[PERSON_NAME]"
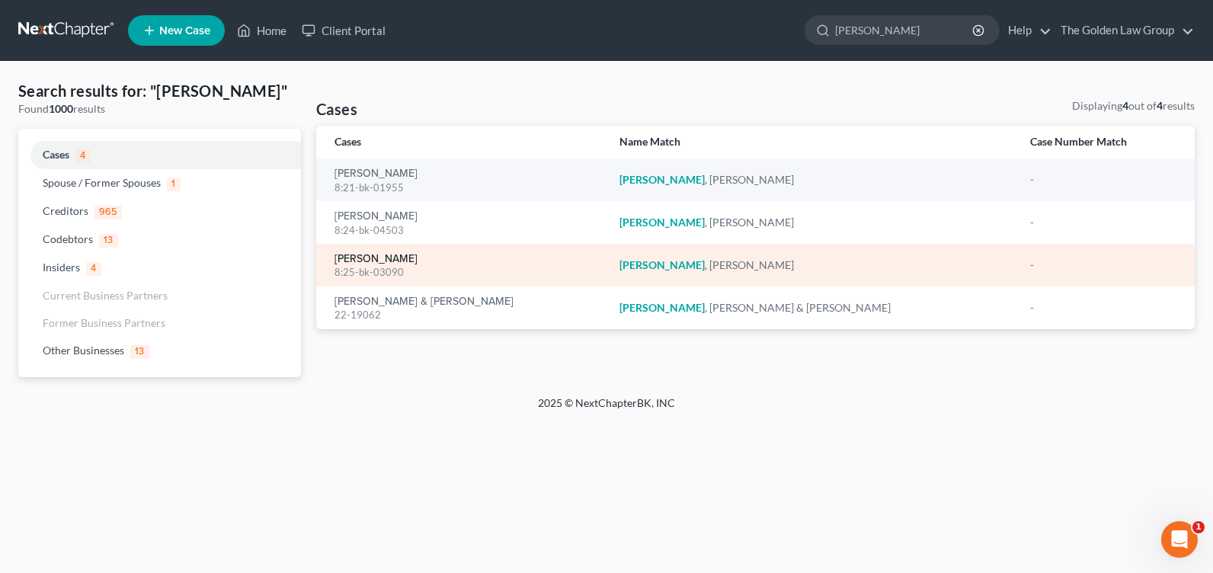
click at [370, 261] on link "[PERSON_NAME]" at bounding box center [375, 259] width 83 height 11
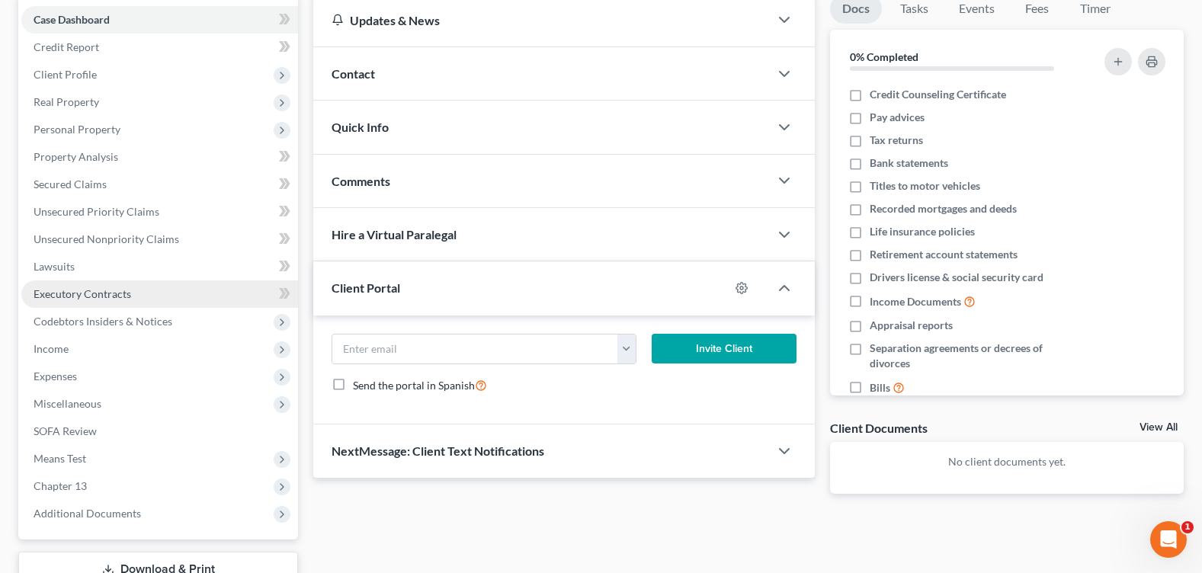
scroll to position [229, 0]
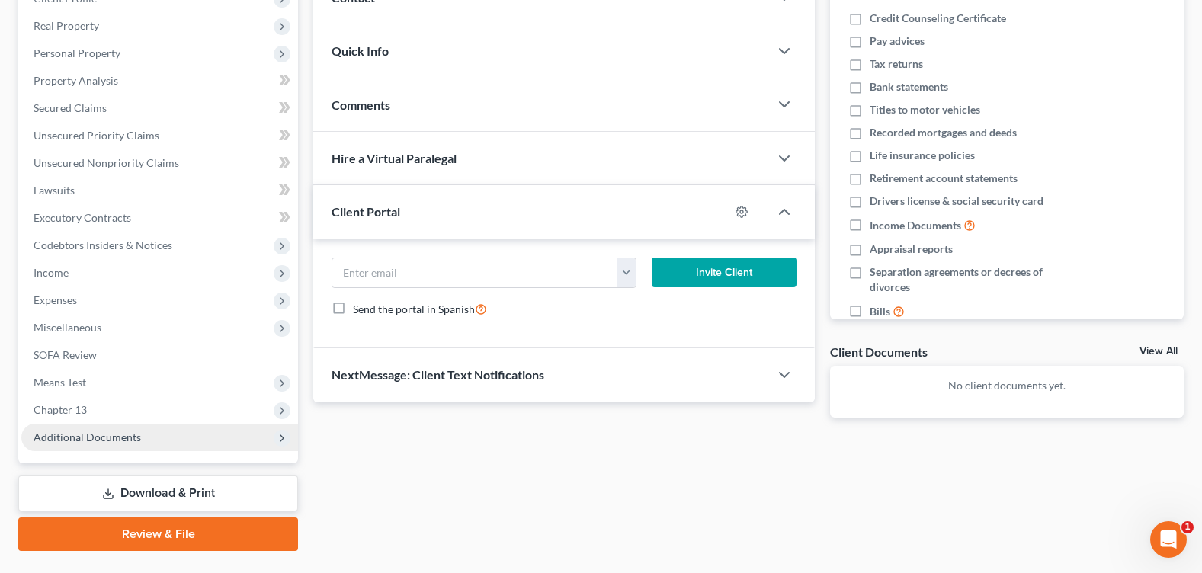
click at [129, 446] on span "Additional Documents" at bounding box center [159, 437] width 277 height 27
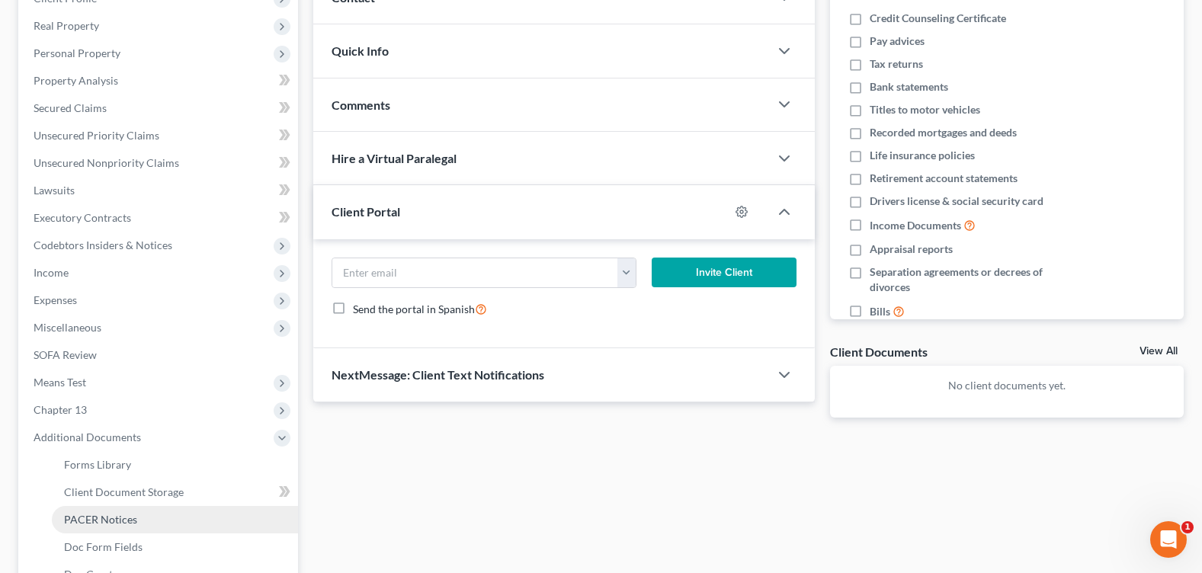
click at [119, 518] on span "PACER Notices" at bounding box center [100, 519] width 73 height 13
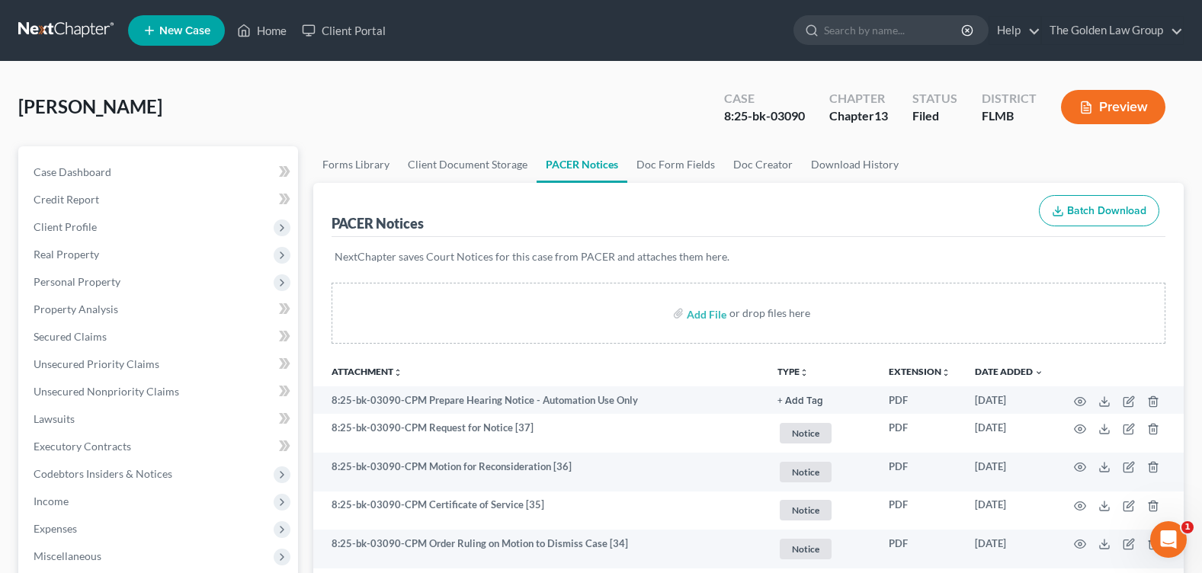
click at [561, 126] on div "[PERSON_NAME] Upgraded Case 8:25-bk-03090 Chapter Chapter 13 Status Filed Distr…" at bounding box center [600, 113] width 1165 height 66
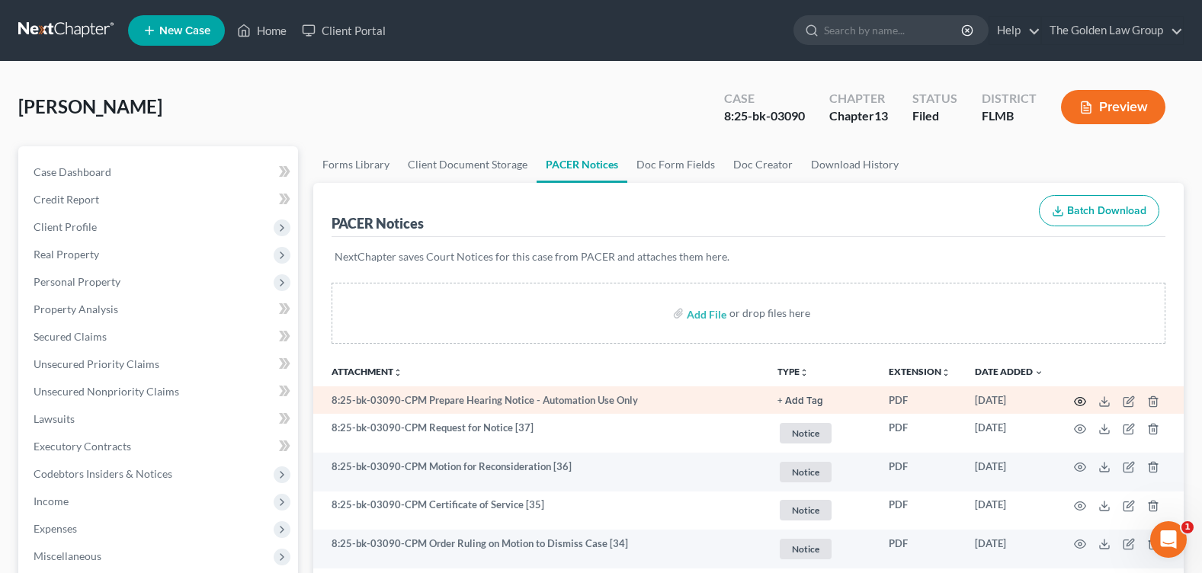
click at [1074, 403] on icon "button" at bounding box center [1080, 401] width 12 height 12
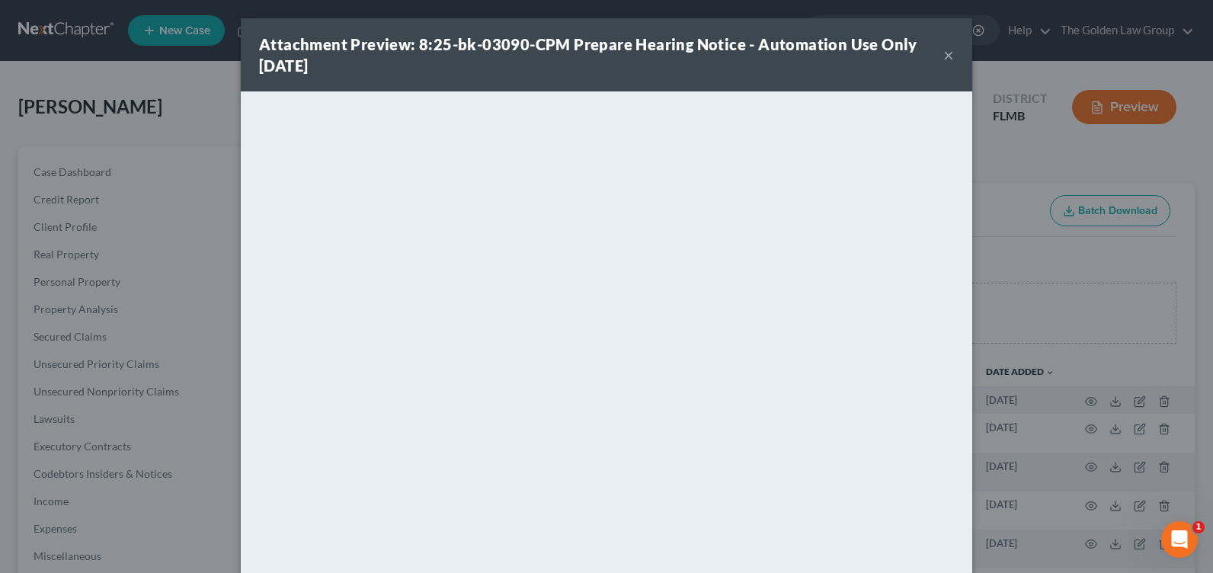
click at [945, 50] on button "×" at bounding box center [948, 55] width 11 height 18
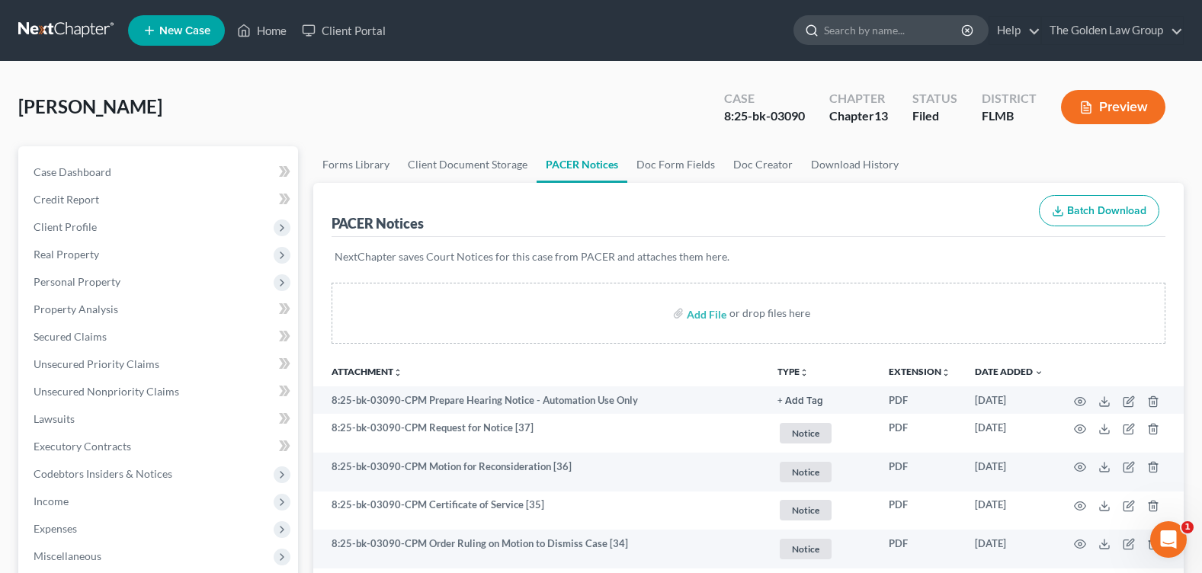
click at [850, 32] on input "search" at bounding box center [893, 30] width 139 height 28
type input "small"
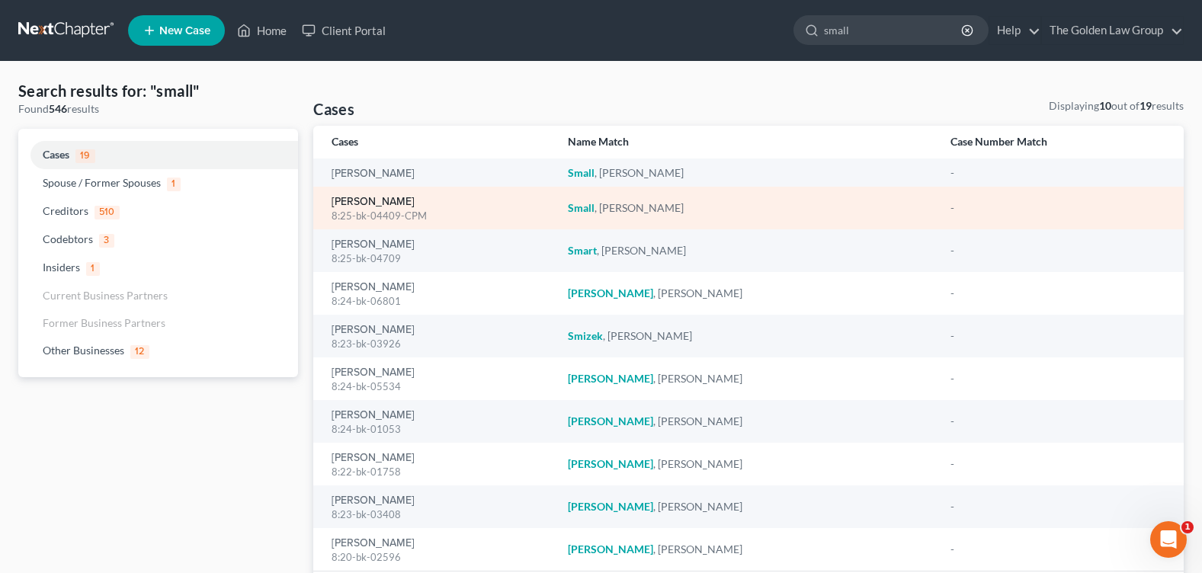
click at [374, 205] on link "[PERSON_NAME]" at bounding box center [372, 202] width 83 height 11
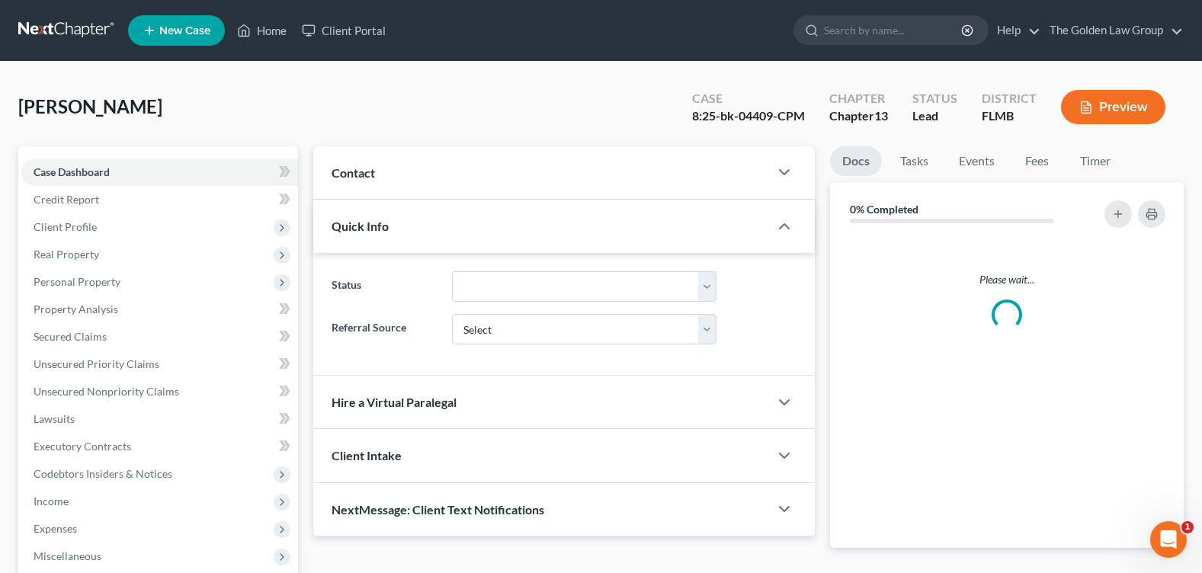
click at [377, 200] on div "Updates & News × Contact Please wait... Quick Info Status Referral Source Selec…" at bounding box center [563, 341] width 501 height 390
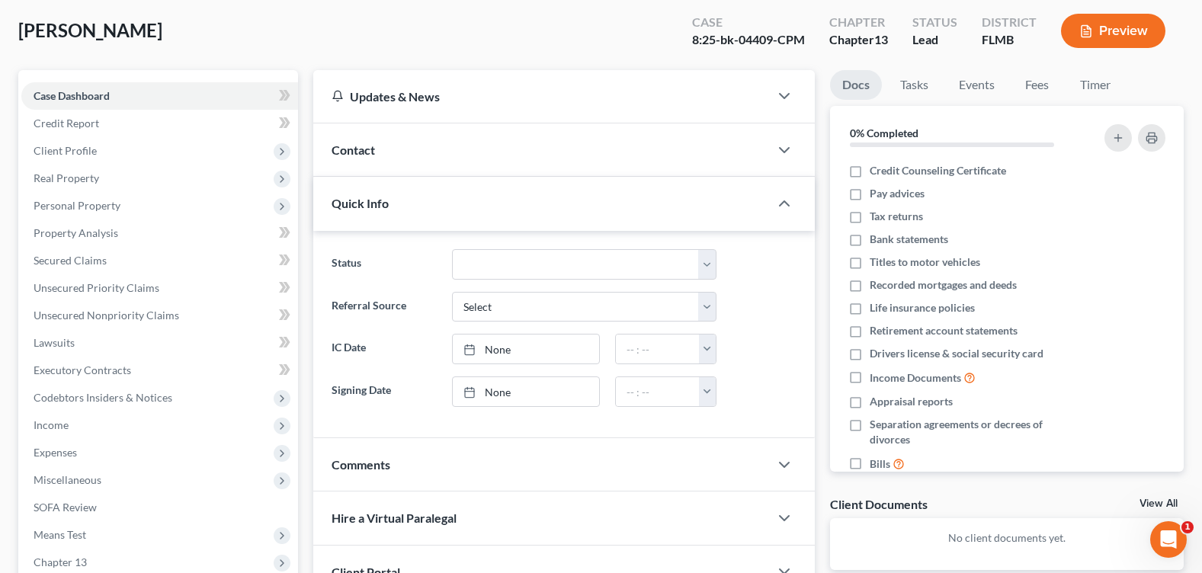
scroll to position [264, 0]
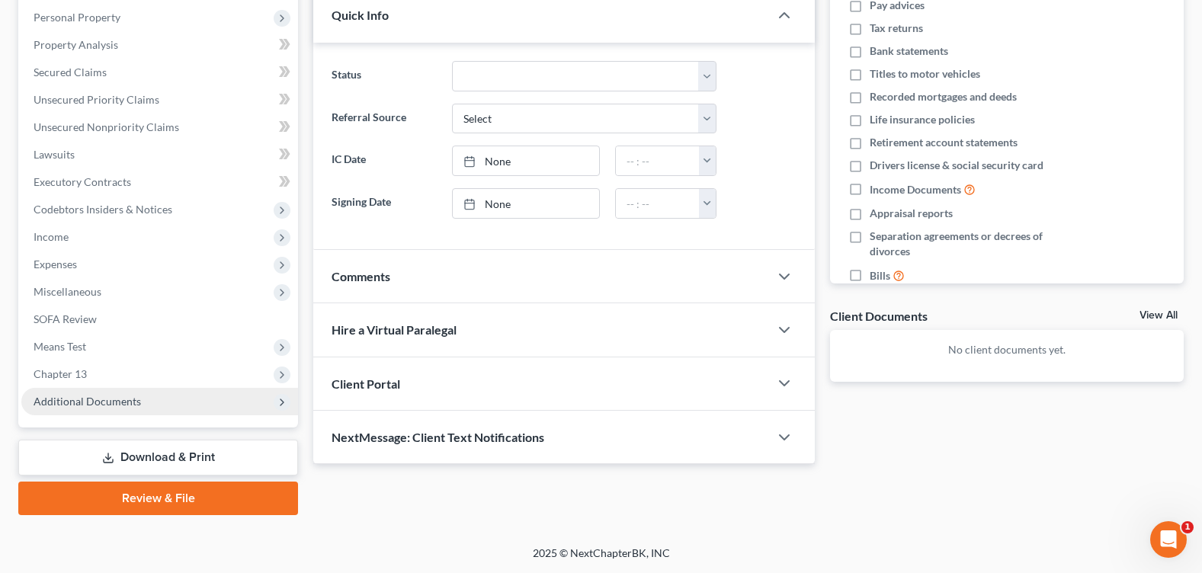
click at [82, 403] on span "Additional Documents" at bounding box center [87, 401] width 107 height 13
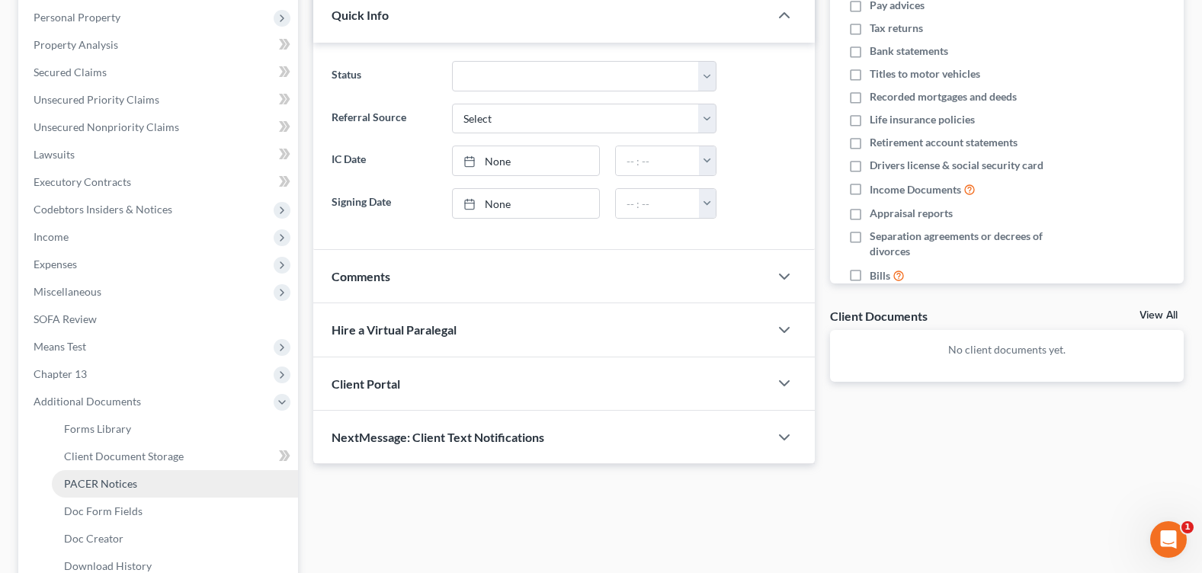
click at [117, 483] on span "PACER Notices" at bounding box center [100, 483] width 73 height 13
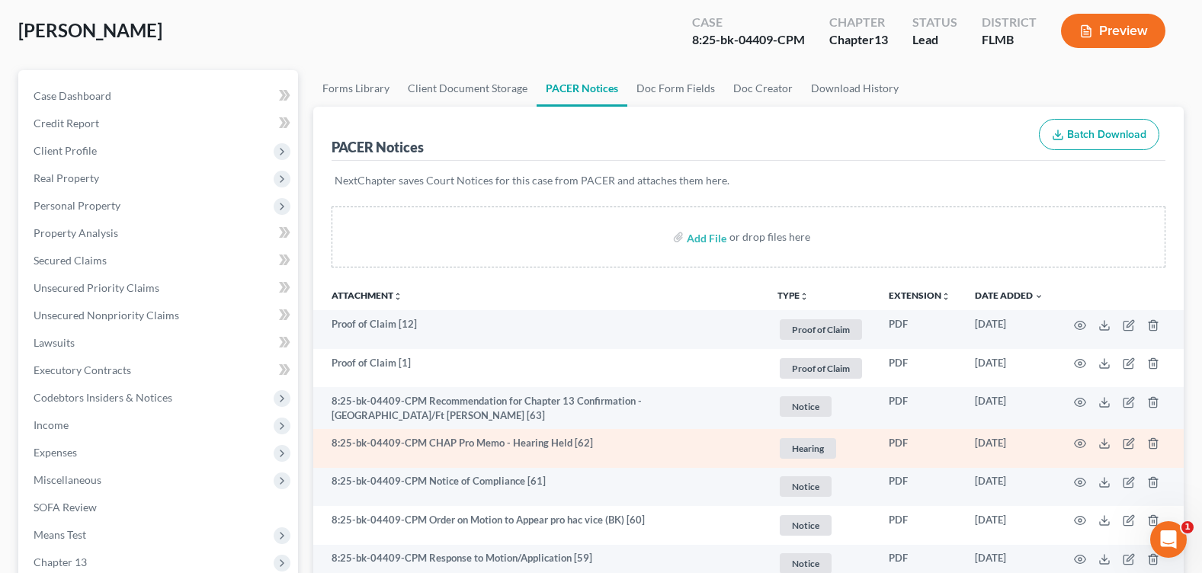
scroll to position [152, 0]
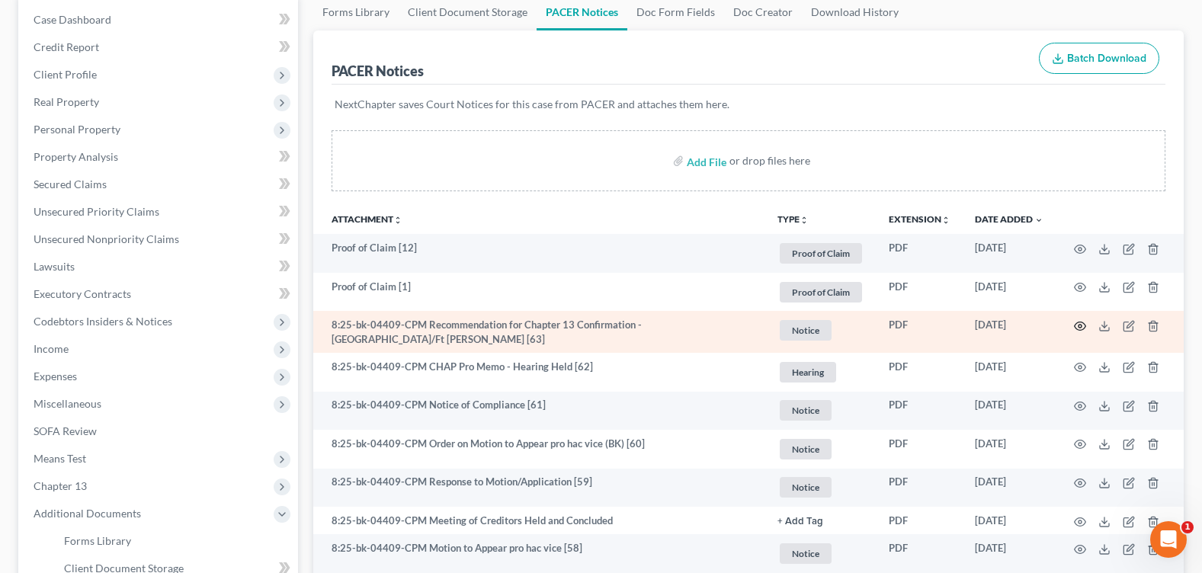
click at [1083, 325] on icon "button" at bounding box center [1080, 326] width 12 height 12
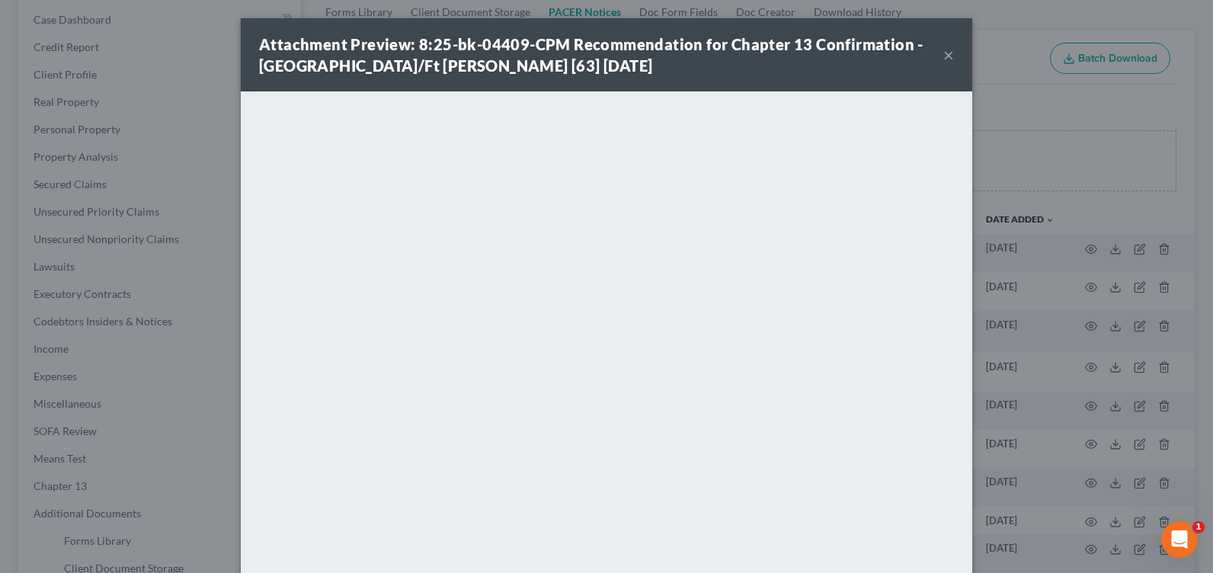
click at [943, 50] on button "×" at bounding box center [948, 55] width 11 height 18
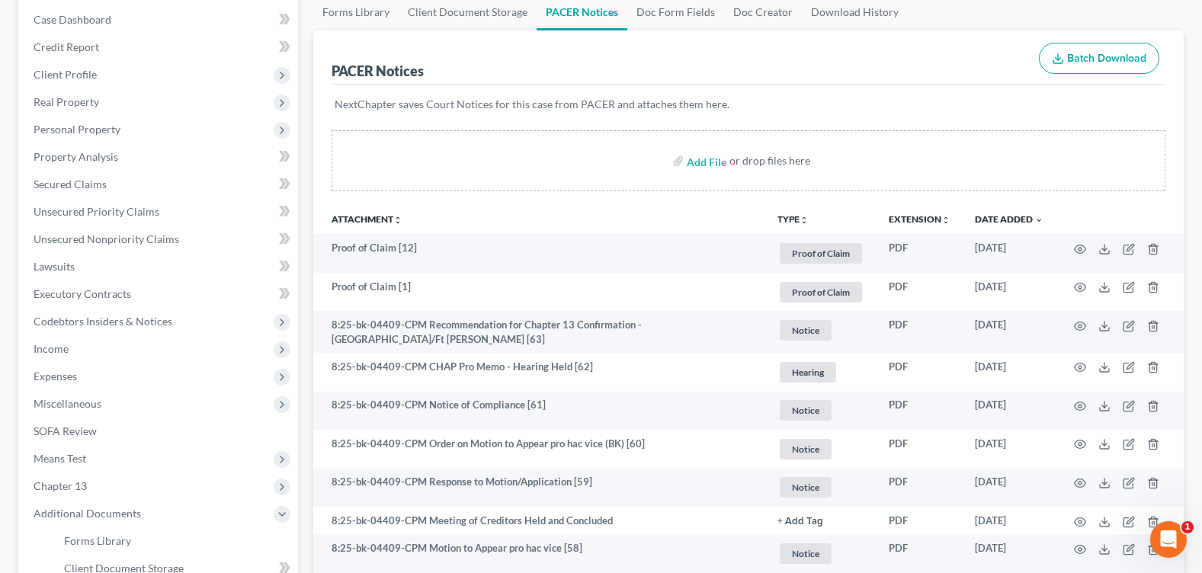
scroll to position [0, 0]
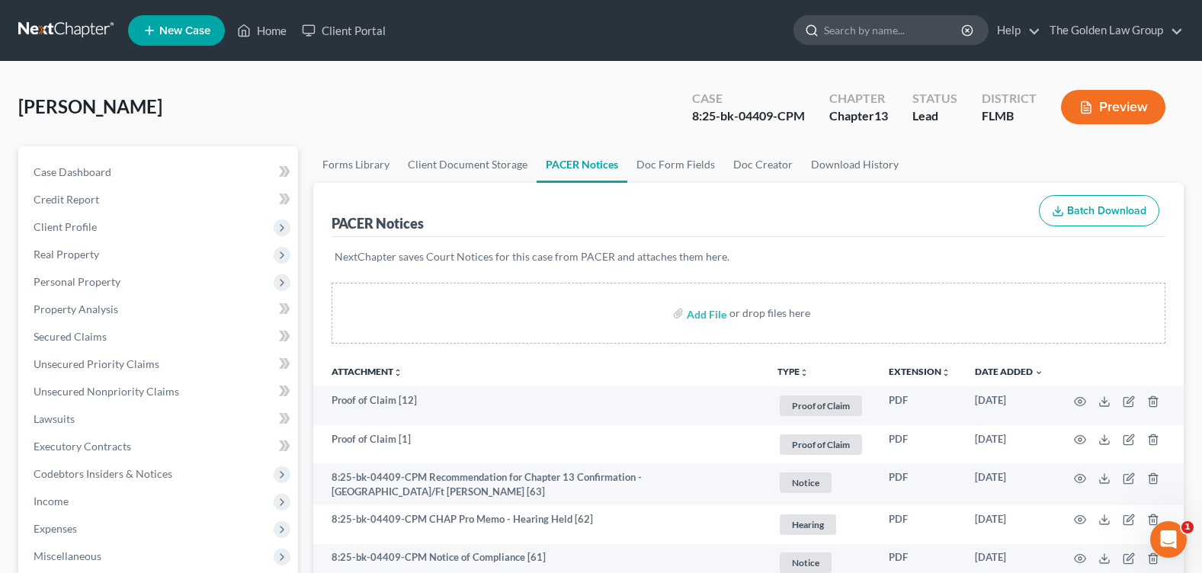
click at [861, 35] on input "search" at bounding box center [893, 30] width 139 height 28
type input "[PERSON_NAME]"
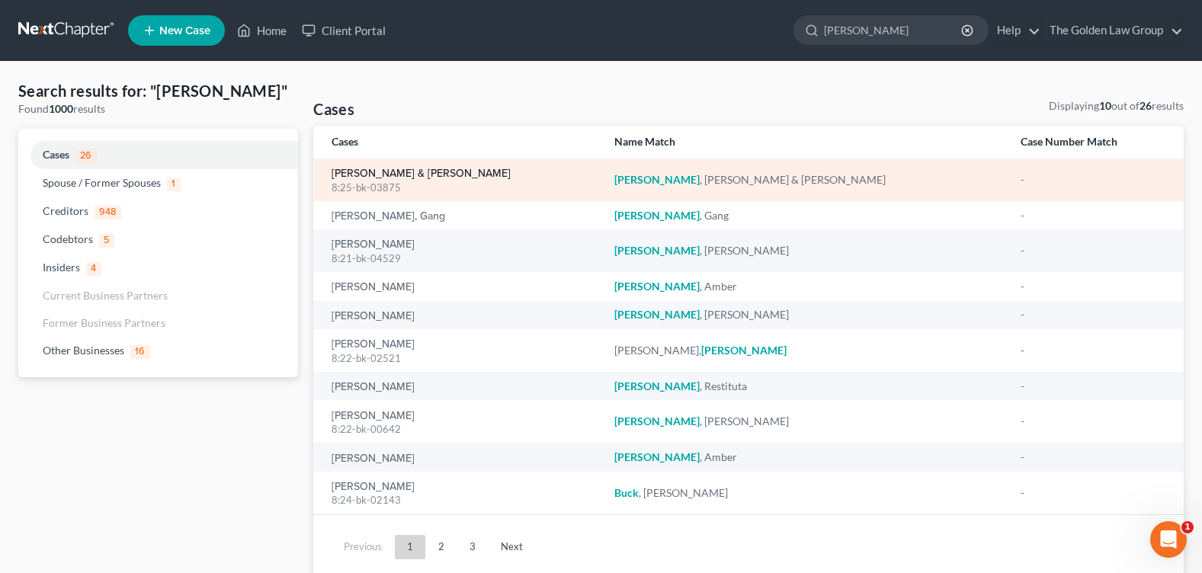
click at [370, 170] on link "[PERSON_NAME] & [PERSON_NAME]" at bounding box center [420, 173] width 179 height 11
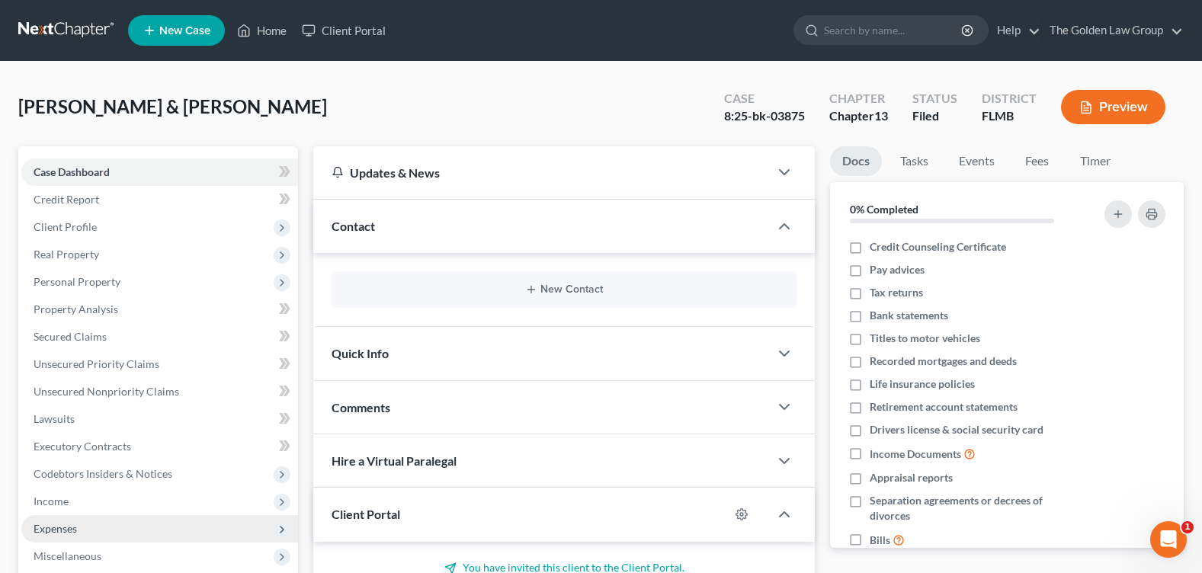
scroll to position [152, 0]
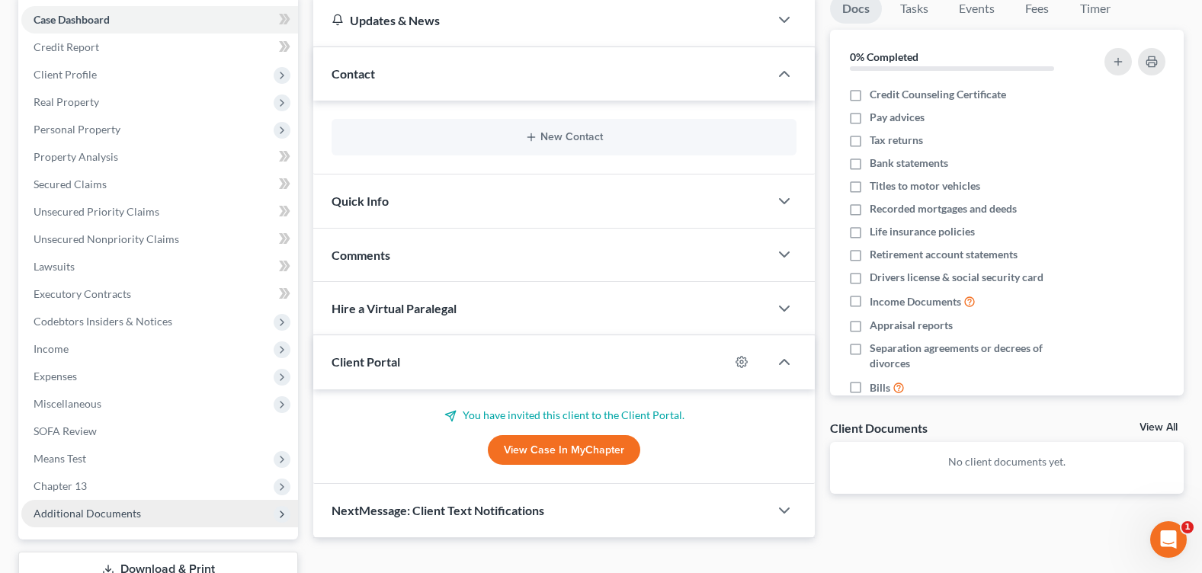
click at [112, 514] on span "Additional Documents" at bounding box center [87, 513] width 107 height 13
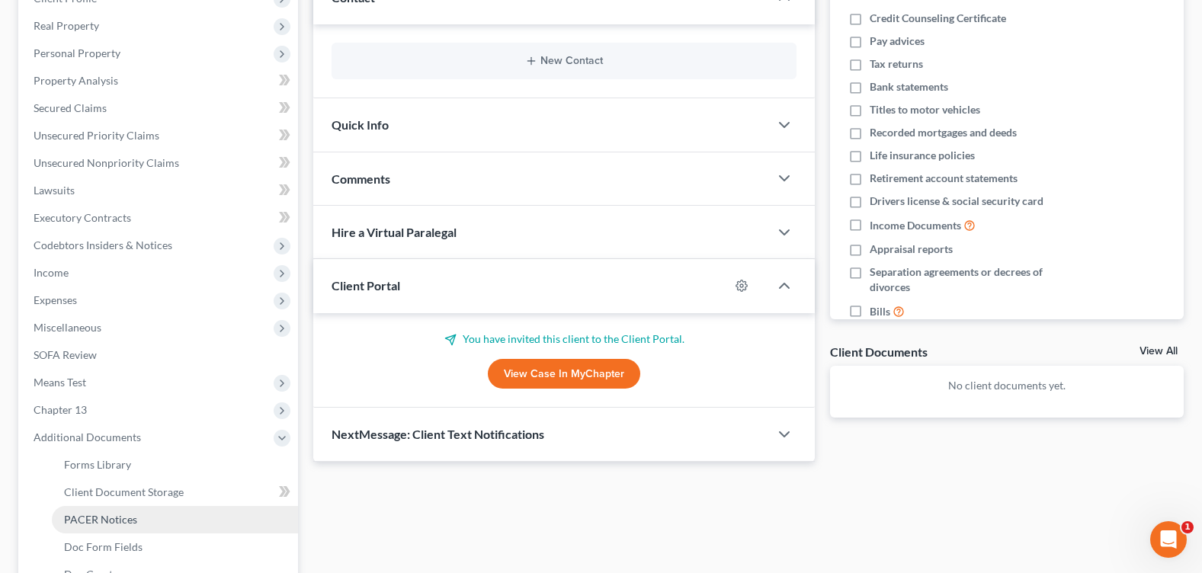
click at [136, 515] on link "PACER Notices" at bounding box center [175, 519] width 246 height 27
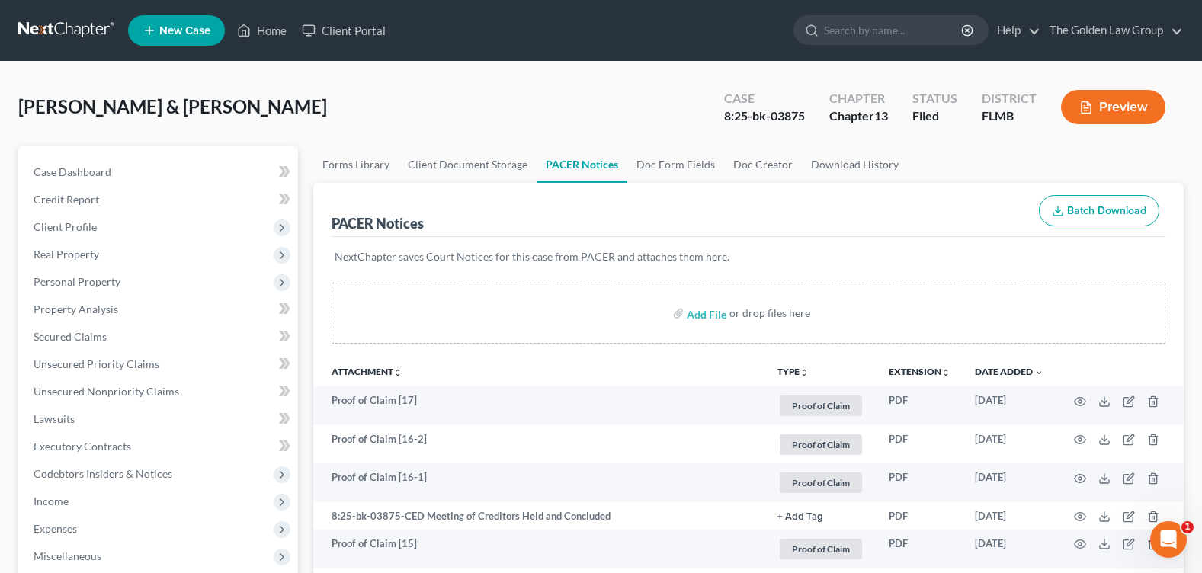
click at [462, 102] on div "[PERSON_NAME] & [PERSON_NAME] Upgraded Case 8:25-bk-03875 Chapter Chapter 13 St…" at bounding box center [600, 113] width 1165 height 66
click at [834, 28] on input "search" at bounding box center [893, 30] width 139 height 28
type input "[PERSON_NAME]"
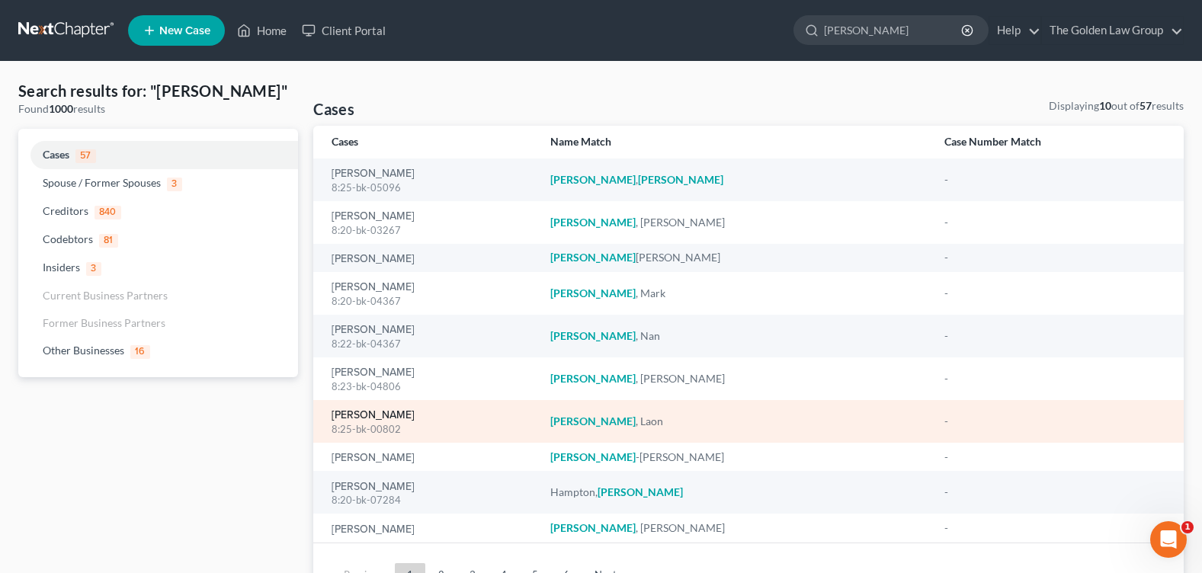
click at [374, 417] on link "[PERSON_NAME]" at bounding box center [372, 415] width 83 height 11
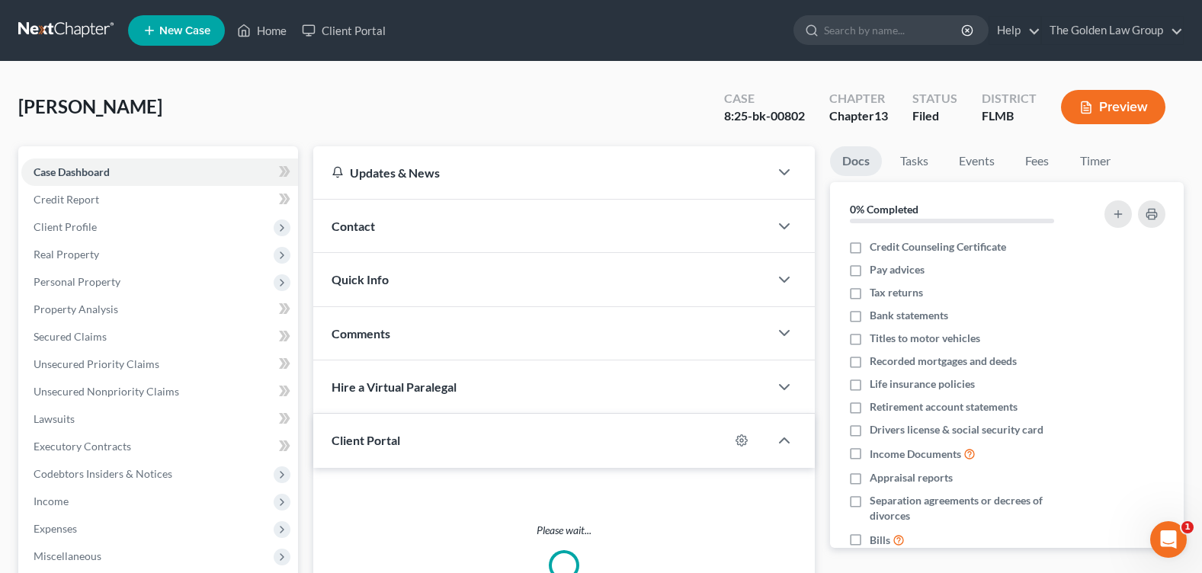
scroll to position [229, 0]
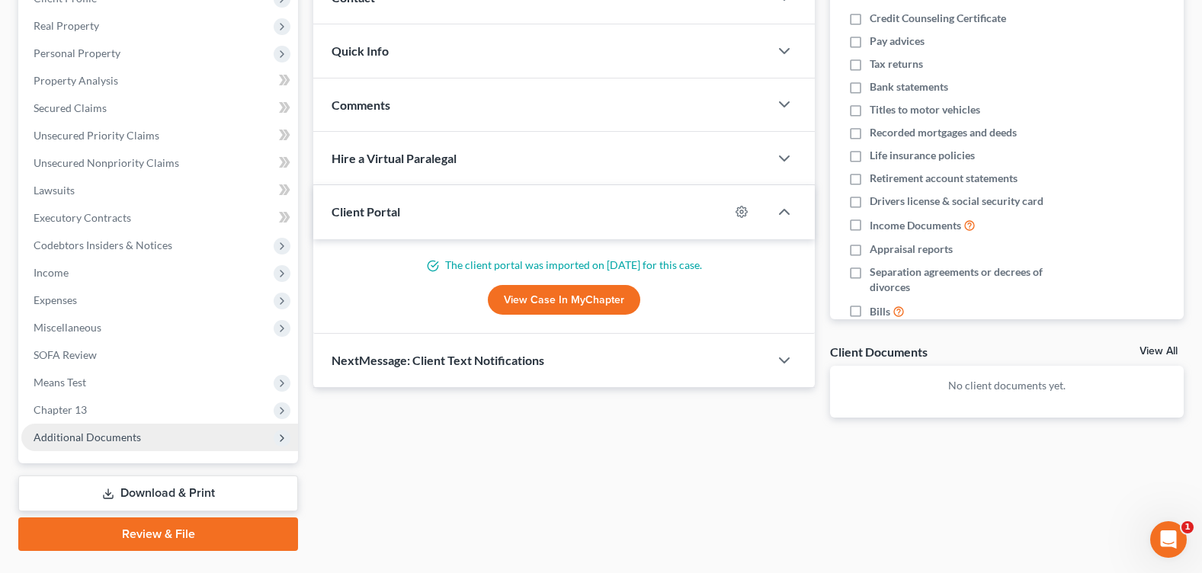
click at [107, 439] on span "Additional Documents" at bounding box center [87, 436] width 107 height 13
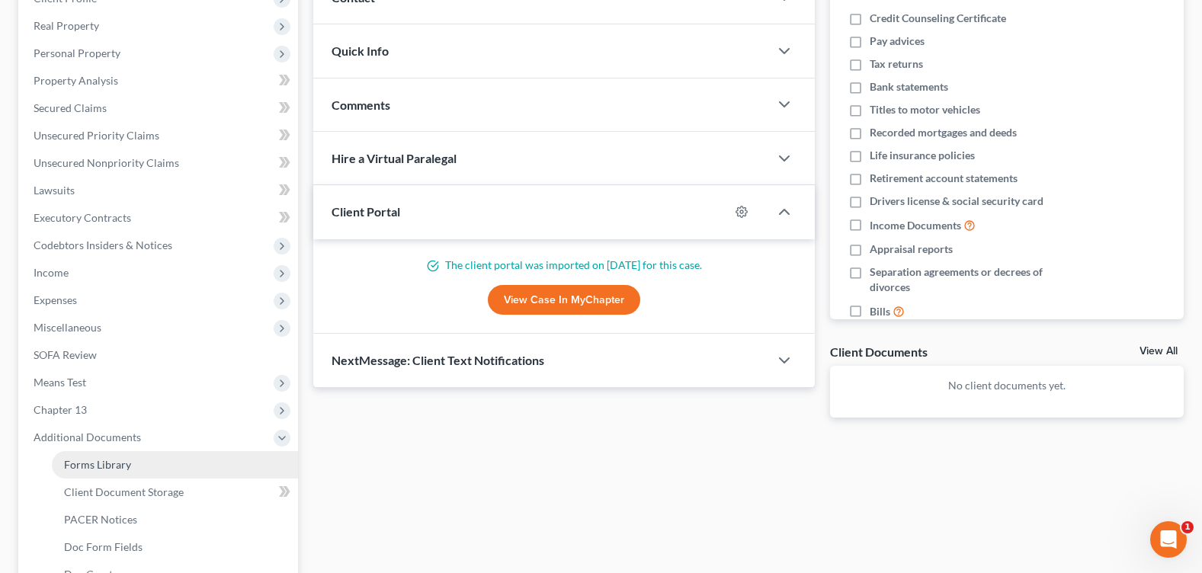
scroll to position [305, 0]
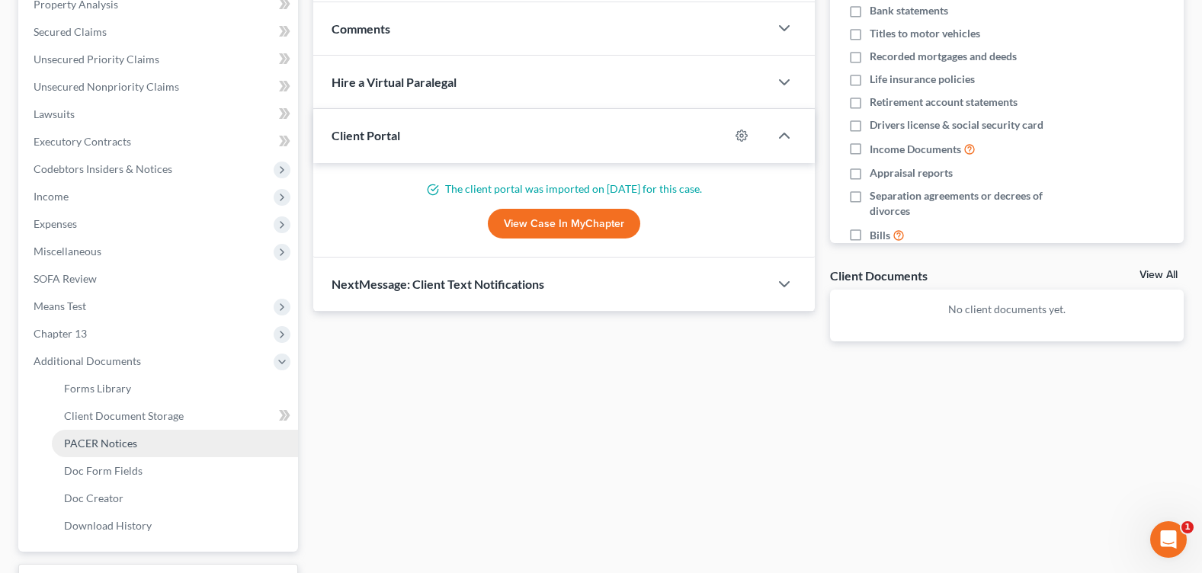
click at [165, 446] on link "PACER Notices" at bounding box center [175, 443] width 246 height 27
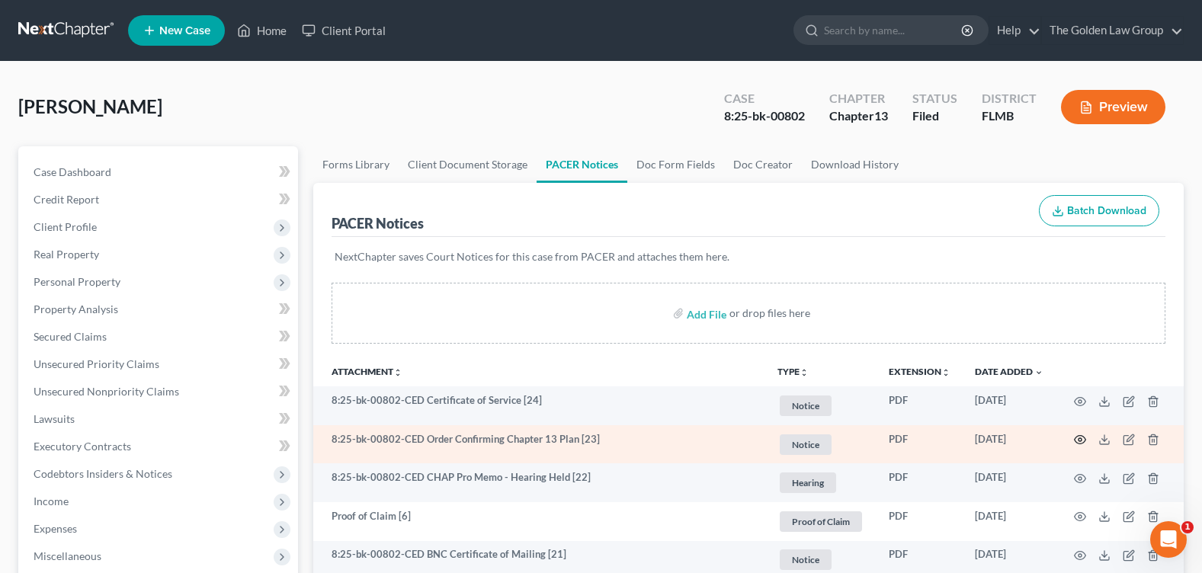
click at [1080, 443] on icon "button" at bounding box center [1080, 440] width 12 height 12
